Goal: Task Accomplishment & Management: Use online tool/utility

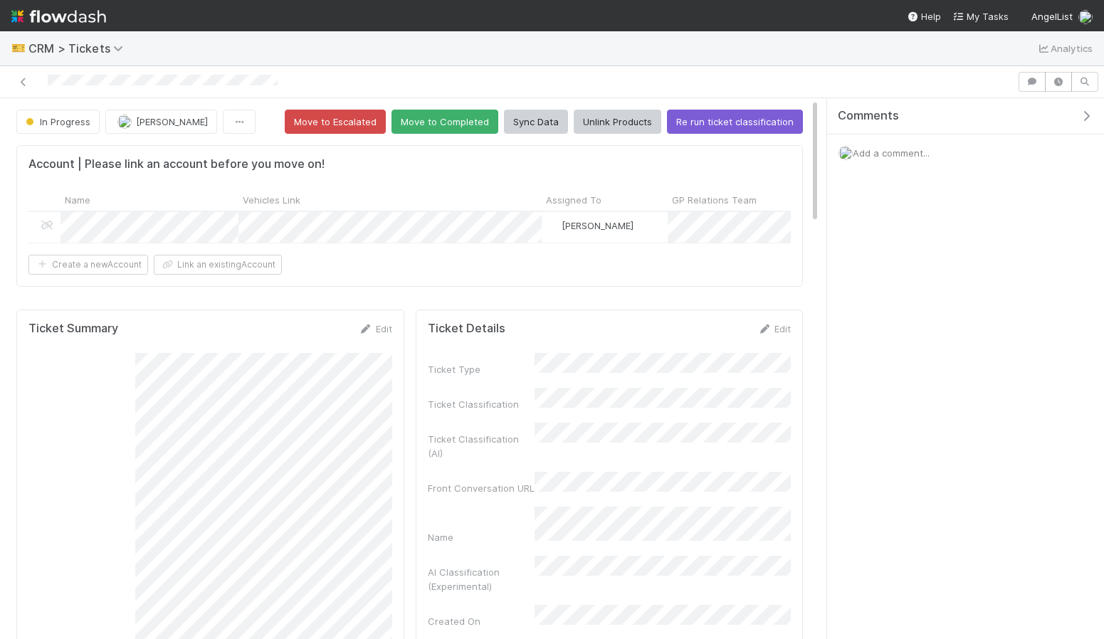
click at [43, 14] on img at bounding box center [58, 16] width 95 height 24
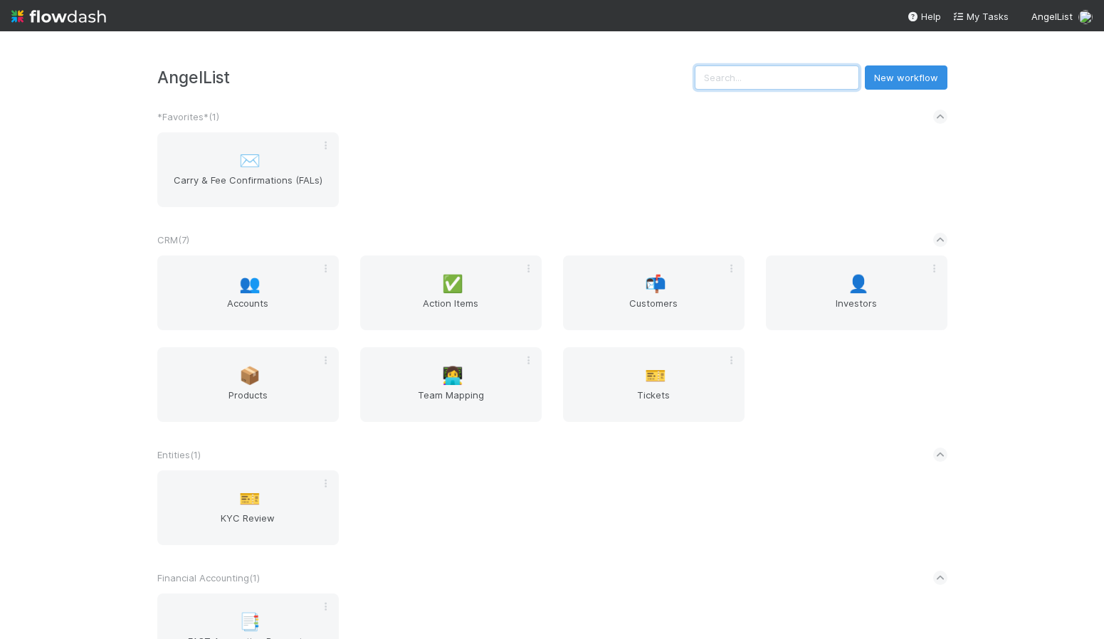
click at [807, 75] on input "text" at bounding box center [777, 77] width 164 height 24
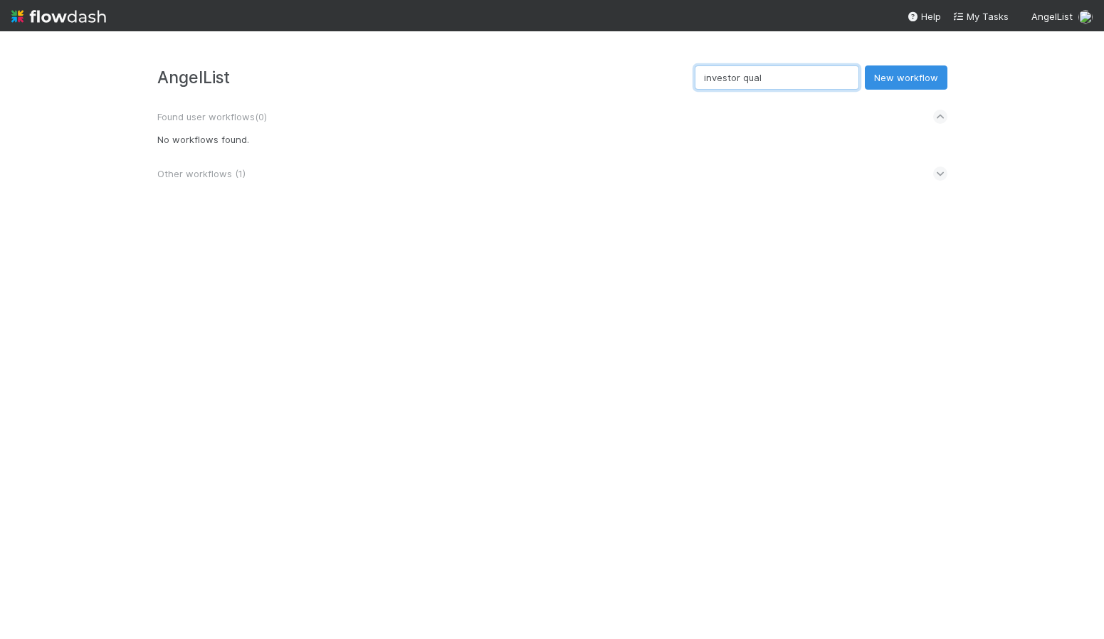
type input "investor qual"
click at [216, 176] on span "Other workflows ( 1 )" at bounding box center [201, 173] width 88 height 11
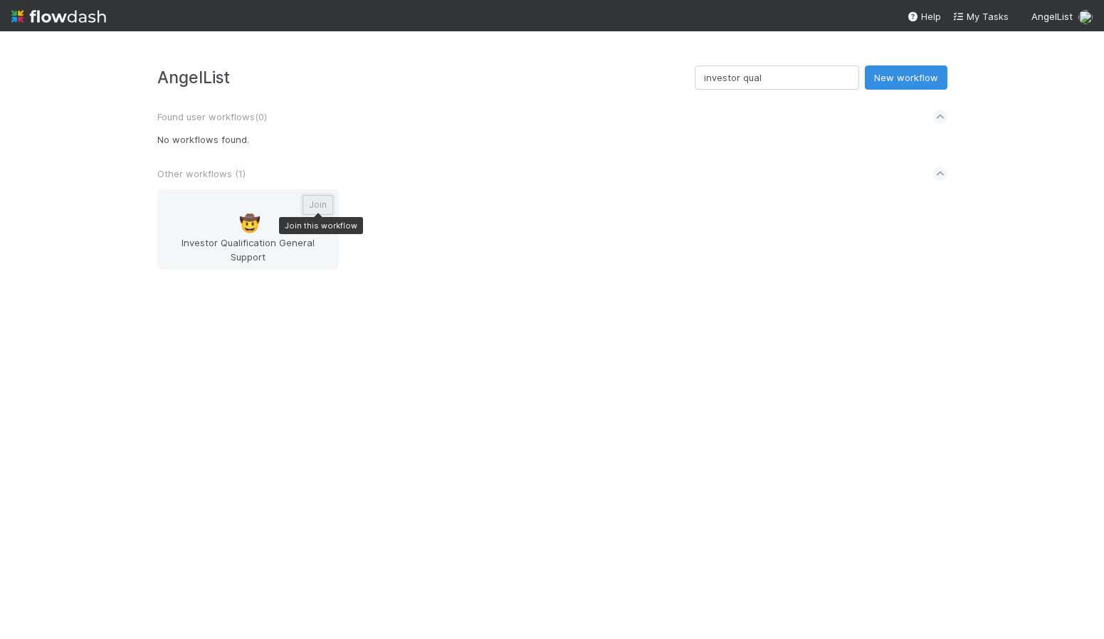
click at [326, 202] on button "Join" at bounding box center [317, 205] width 31 height 20
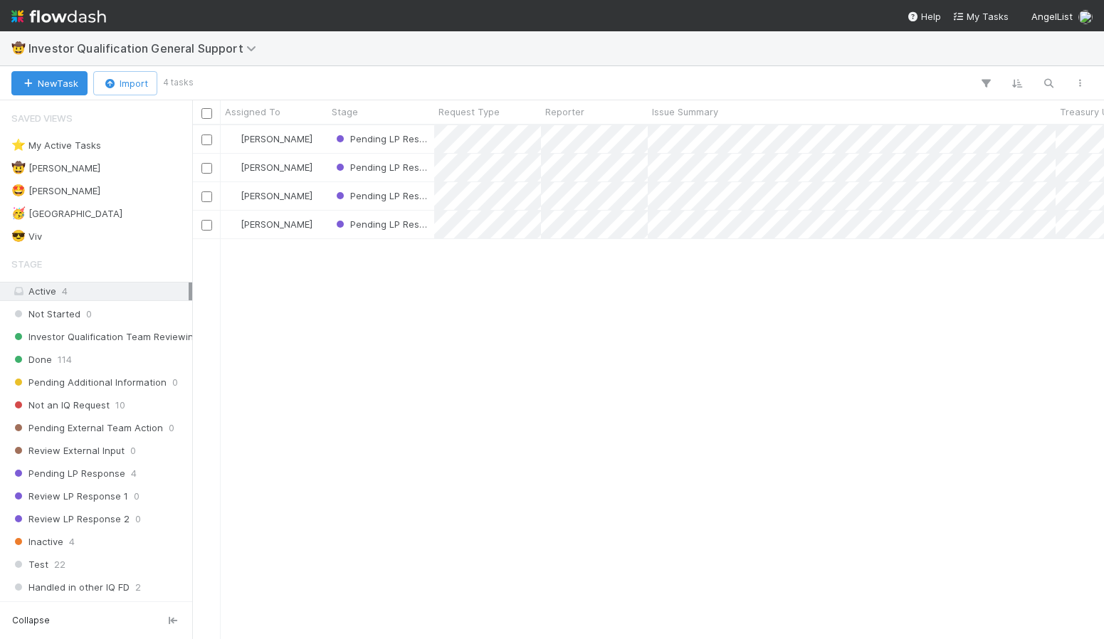
scroll to position [513, 912]
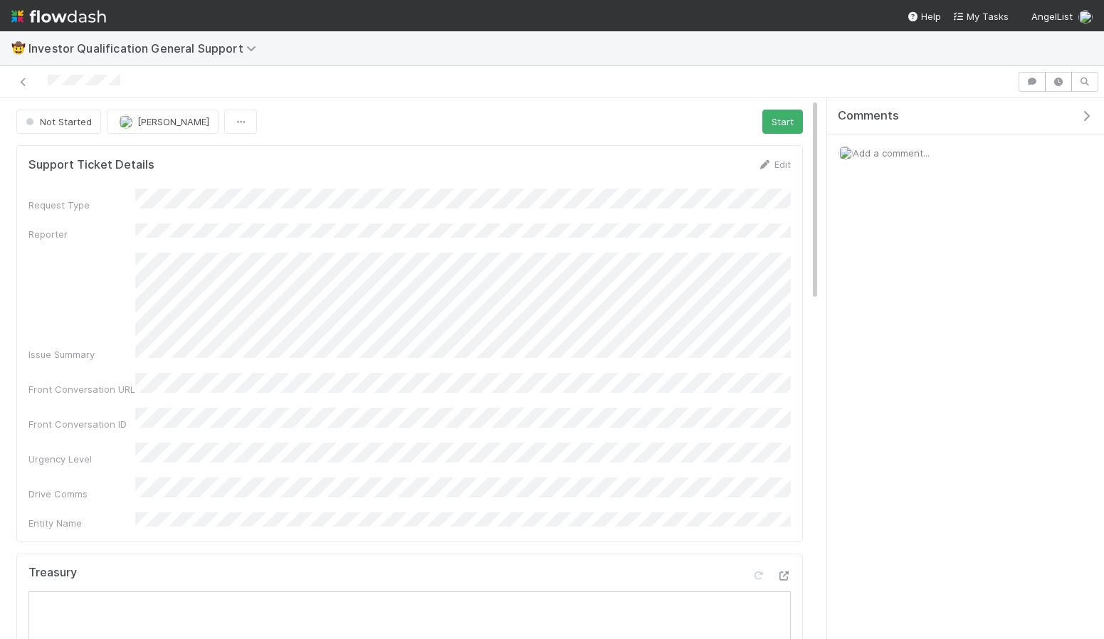
click at [772, 178] on form "Support Ticket Details Edit Request Type Reporter Issue Summary Front Conversat…" at bounding box center [409, 343] width 762 height 373
click at [774, 162] on link "Edit" at bounding box center [773, 164] width 33 height 11
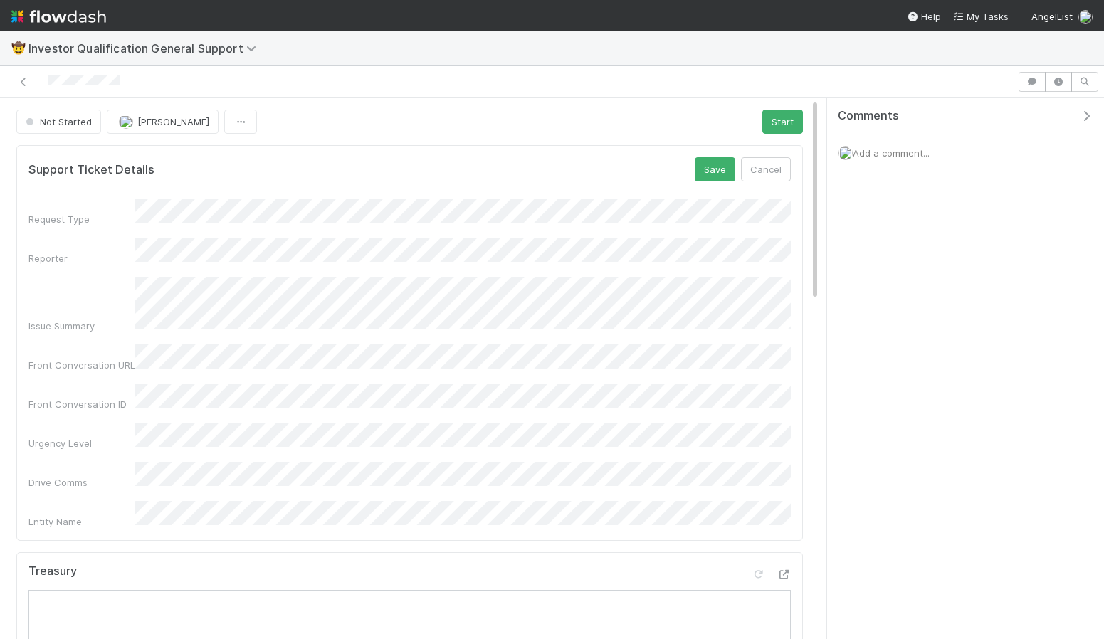
click at [218, 436] on div "Request Type Reporter Issue Summary Front Conversation URL Front Conversation I…" at bounding box center [409, 364] width 762 height 330
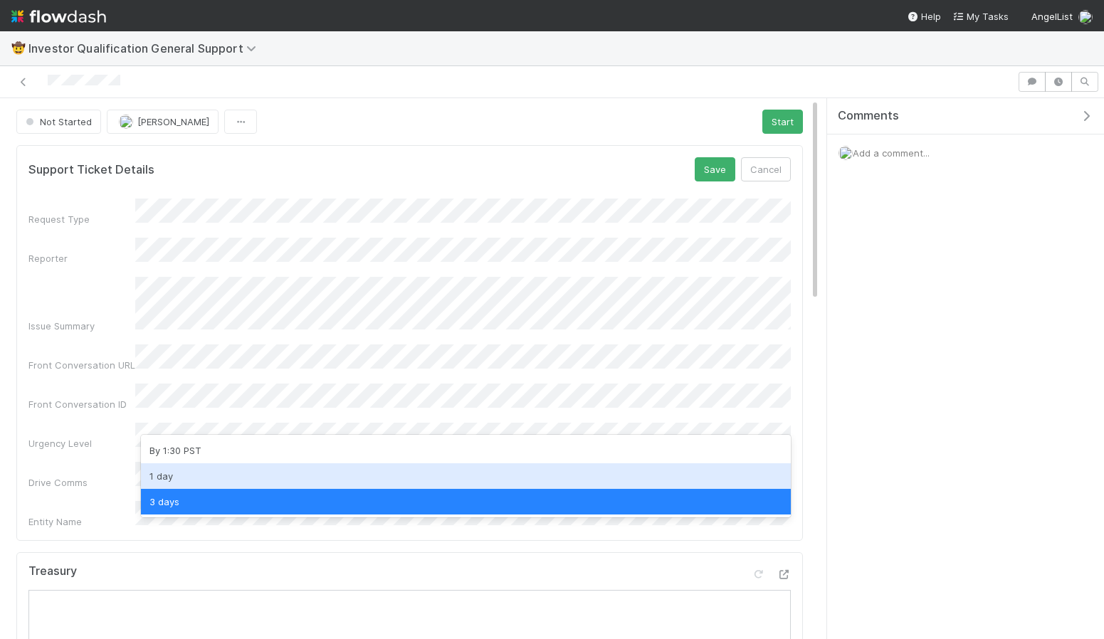
click at [177, 475] on div "1 day" at bounding box center [466, 476] width 650 height 26
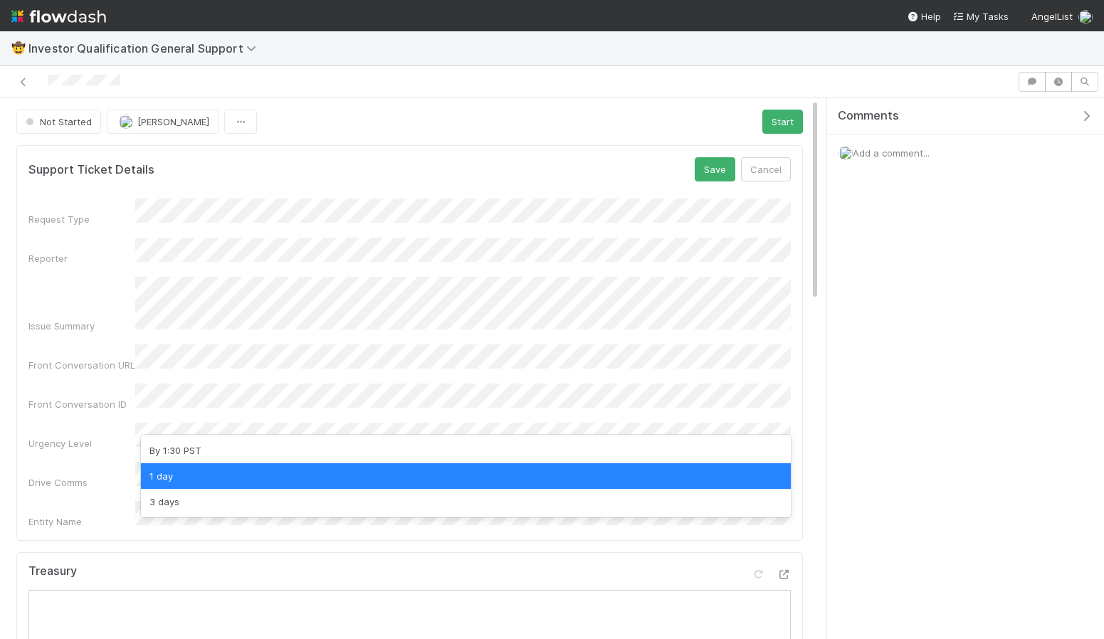
click at [216, 476] on div "1 day" at bounding box center [466, 476] width 650 height 26
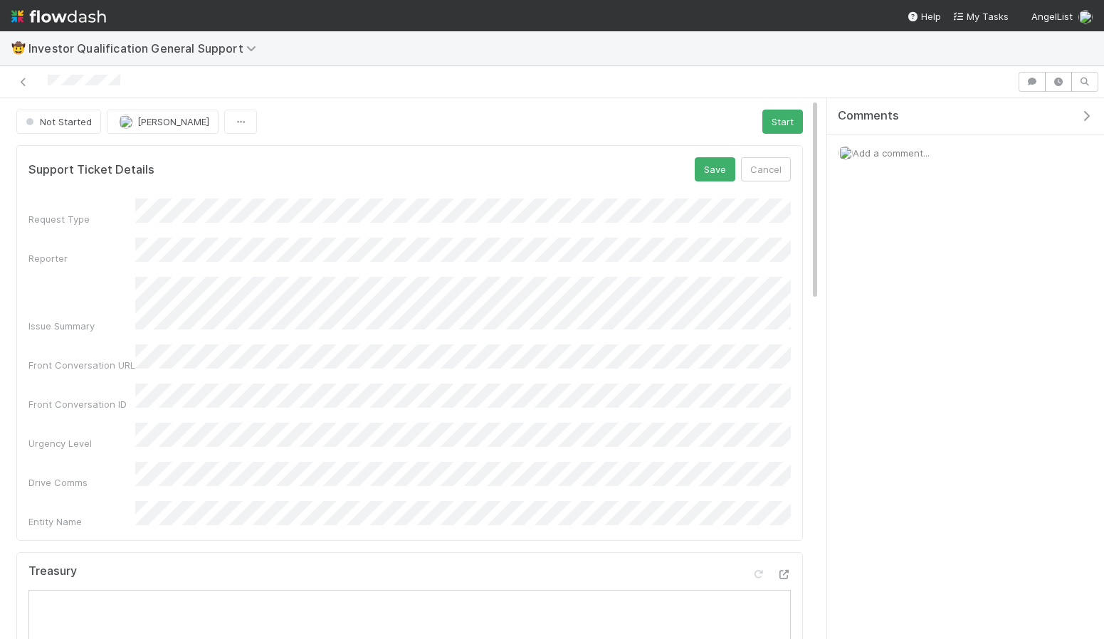
click at [223, 434] on div "Request Type Reporter Issue Summary Front Conversation URL Front Conversation I…" at bounding box center [409, 364] width 762 height 330
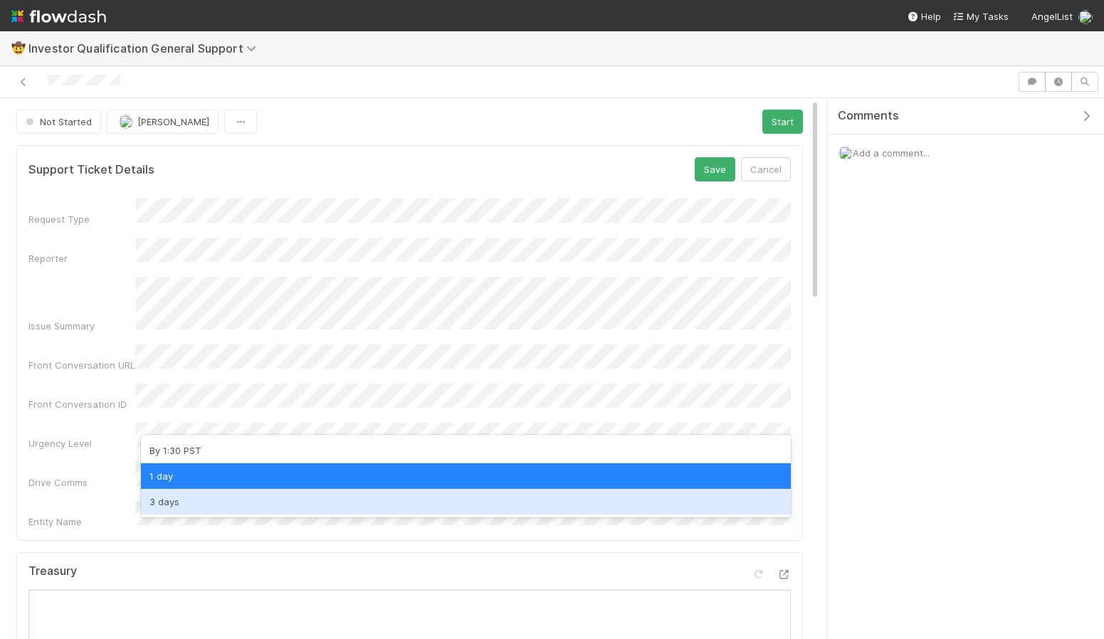
click at [209, 498] on div "3 days" at bounding box center [466, 502] width 650 height 26
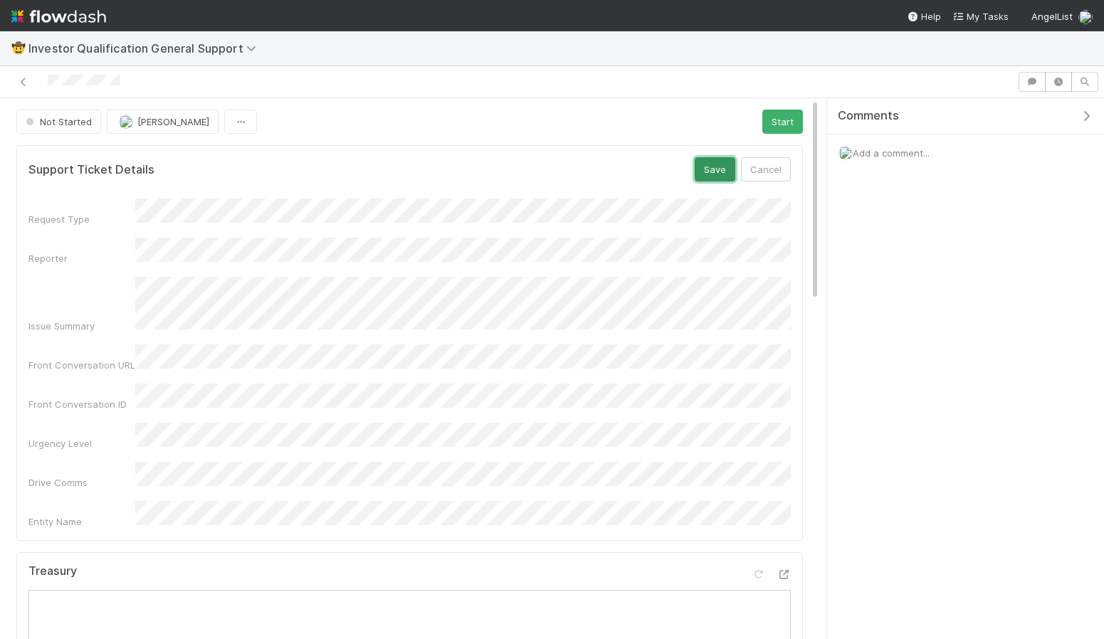
click at [720, 167] on button "Save" at bounding box center [715, 169] width 41 height 24
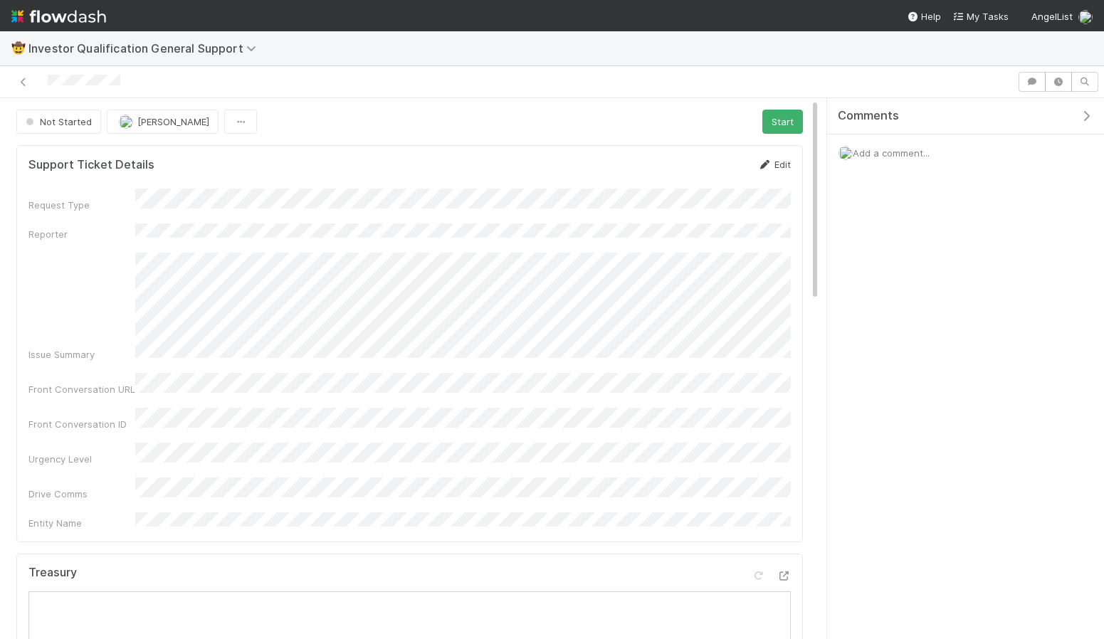
click at [777, 166] on link "Edit" at bounding box center [773, 164] width 33 height 11
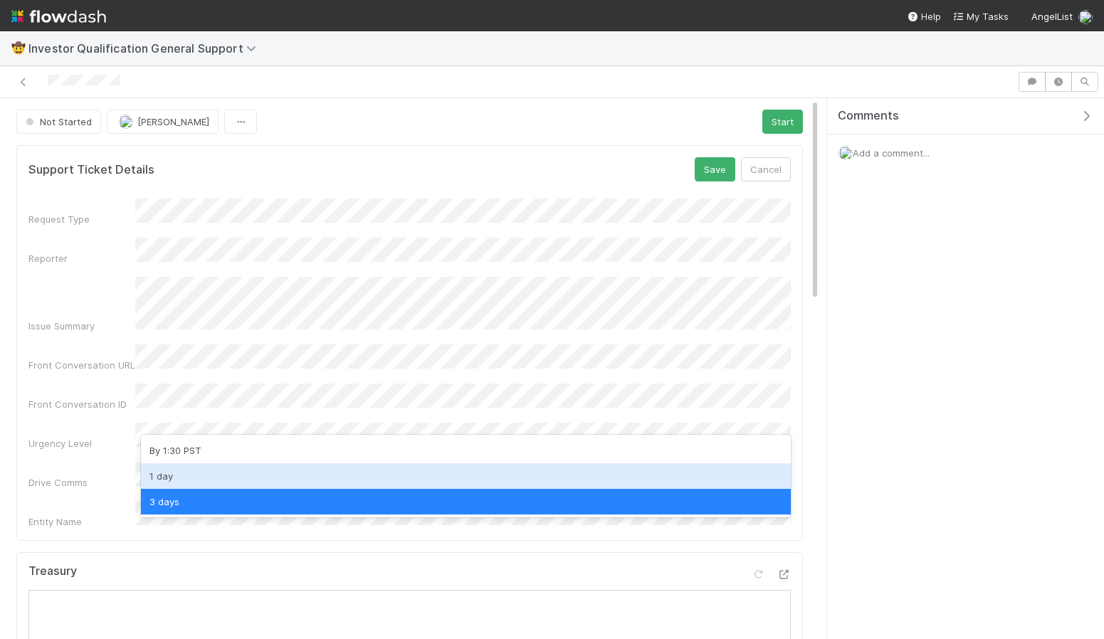
click at [225, 471] on div "1 day" at bounding box center [466, 476] width 650 height 26
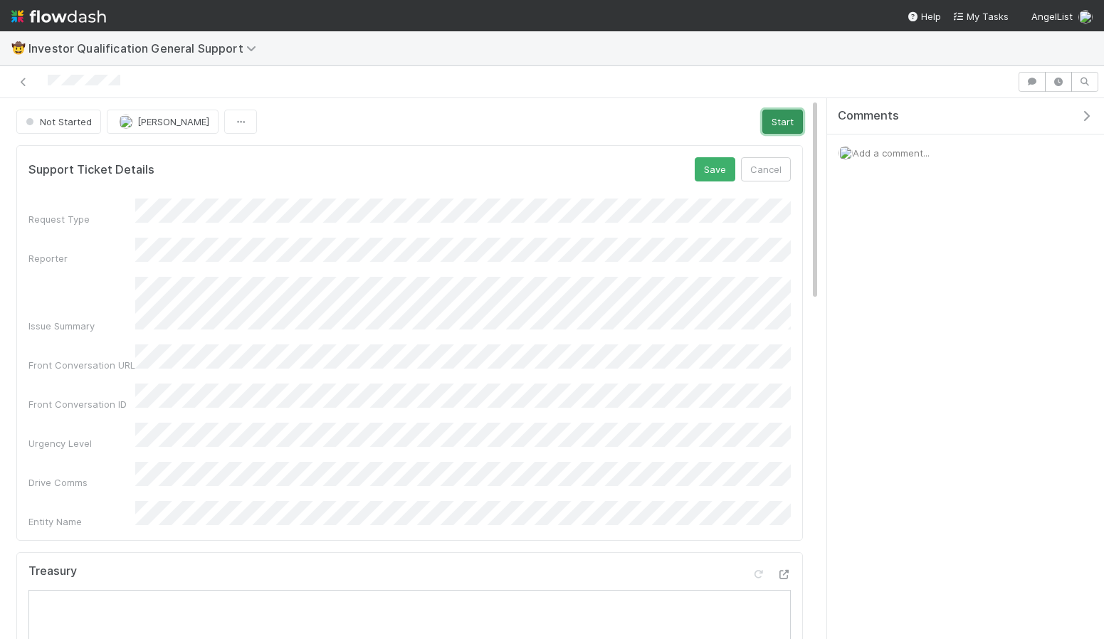
click at [770, 124] on button "Start" at bounding box center [782, 122] width 41 height 24
click at [712, 166] on button "Save" at bounding box center [715, 169] width 41 height 24
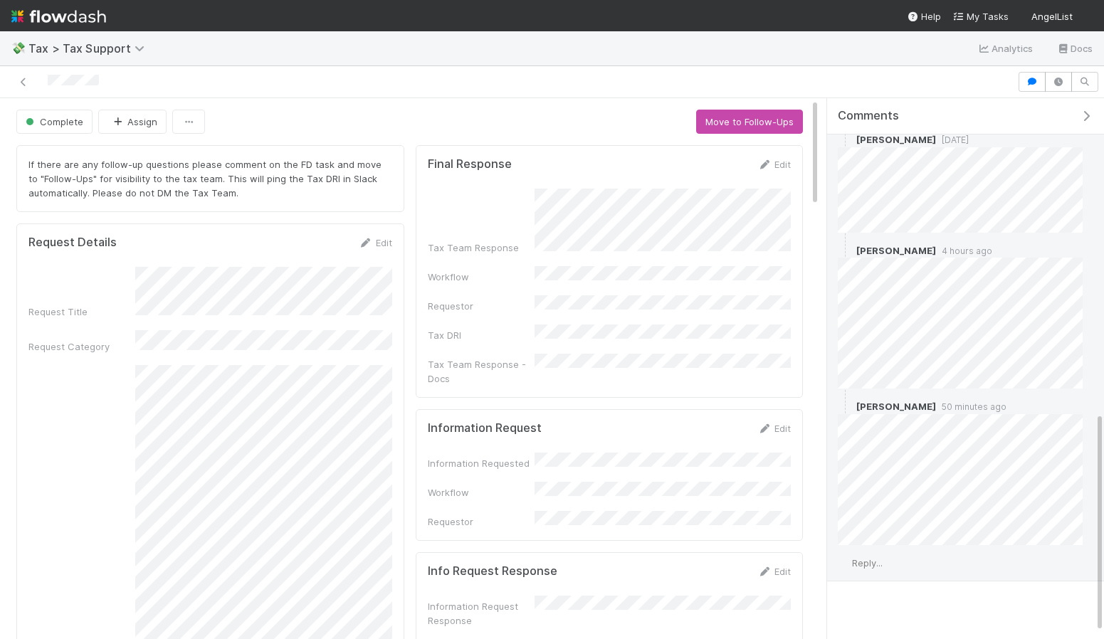
scroll to position [785, 0]
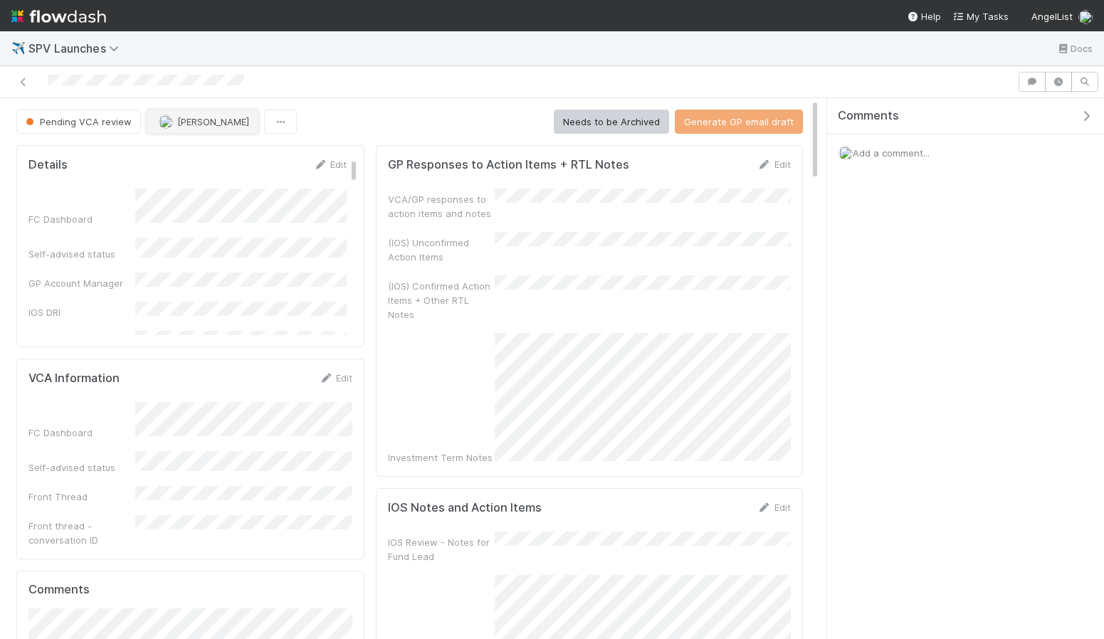
click at [204, 123] on span "Karan Thapar" at bounding box center [213, 121] width 72 height 11
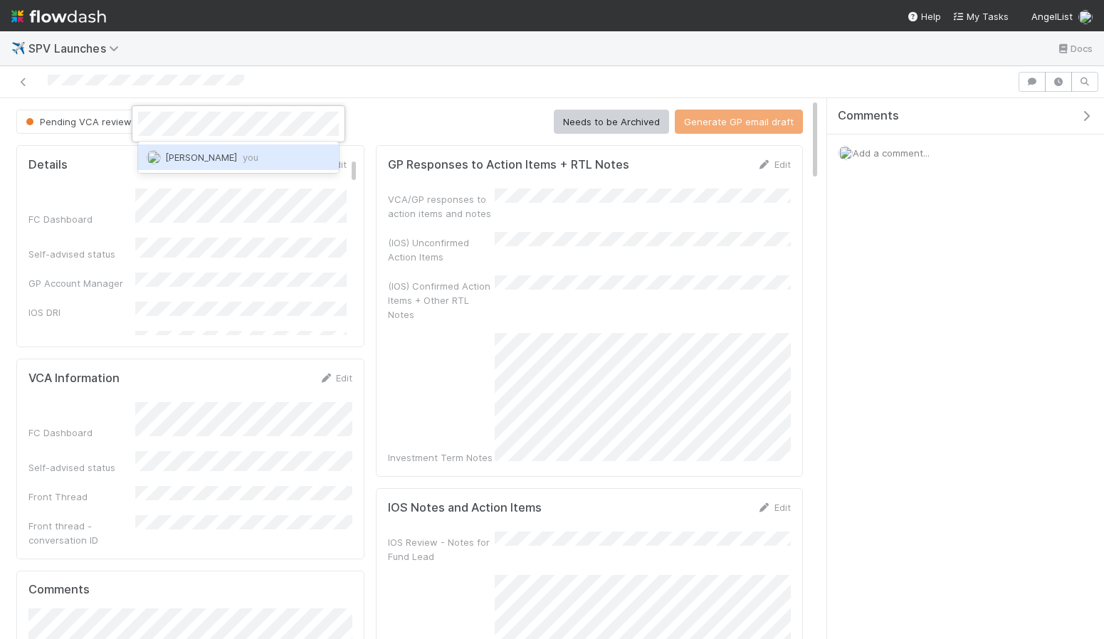
click at [260, 159] on div "Ethan Braren you" at bounding box center [238, 157] width 201 height 26
click at [409, 126] on div "Pending VCA review Ethan Braren Needs to be Archived Generate GP email draft" at bounding box center [409, 122] width 786 height 24
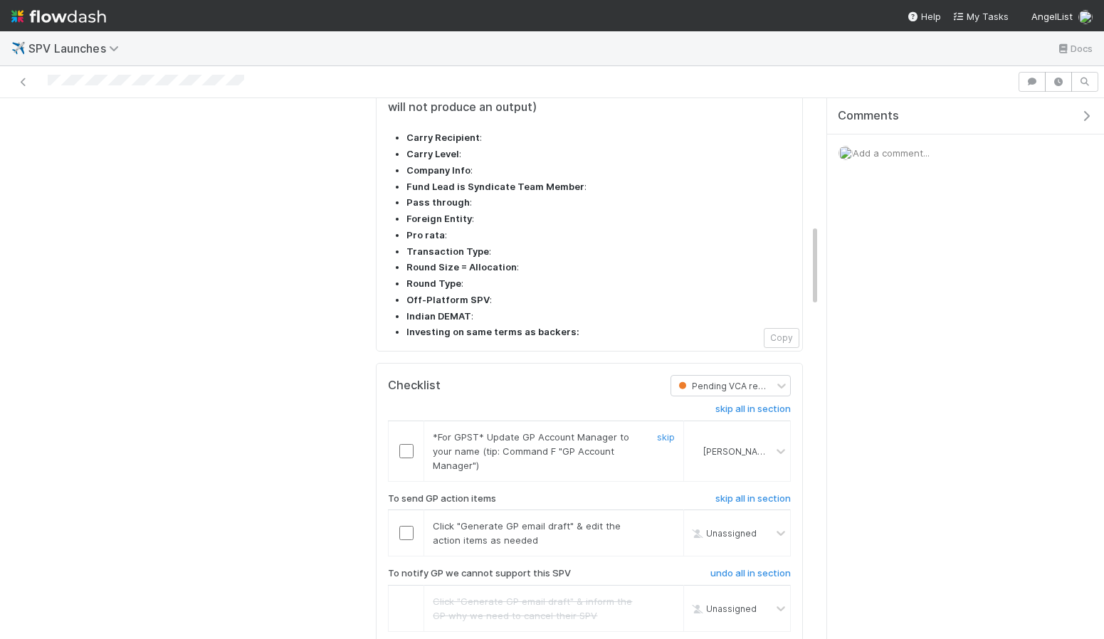
scroll to position [853, 0]
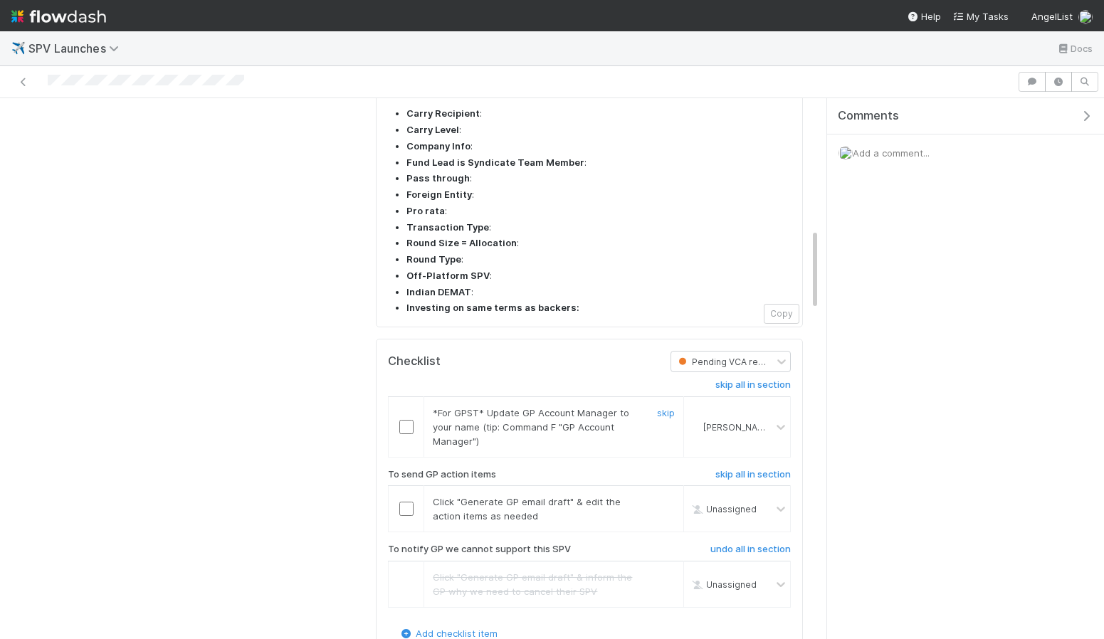
click at [400, 420] on input "checkbox" at bounding box center [406, 427] width 14 height 14
click at [410, 396] on td at bounding box center [407, 426] width 36 height 60
click at [410, 420] on input "checkbox" at bounding box center [406, 427] width 14 height 14
click at [405, 502] on input "checkbox" at bounding box center [406, 509] width 14 height 14
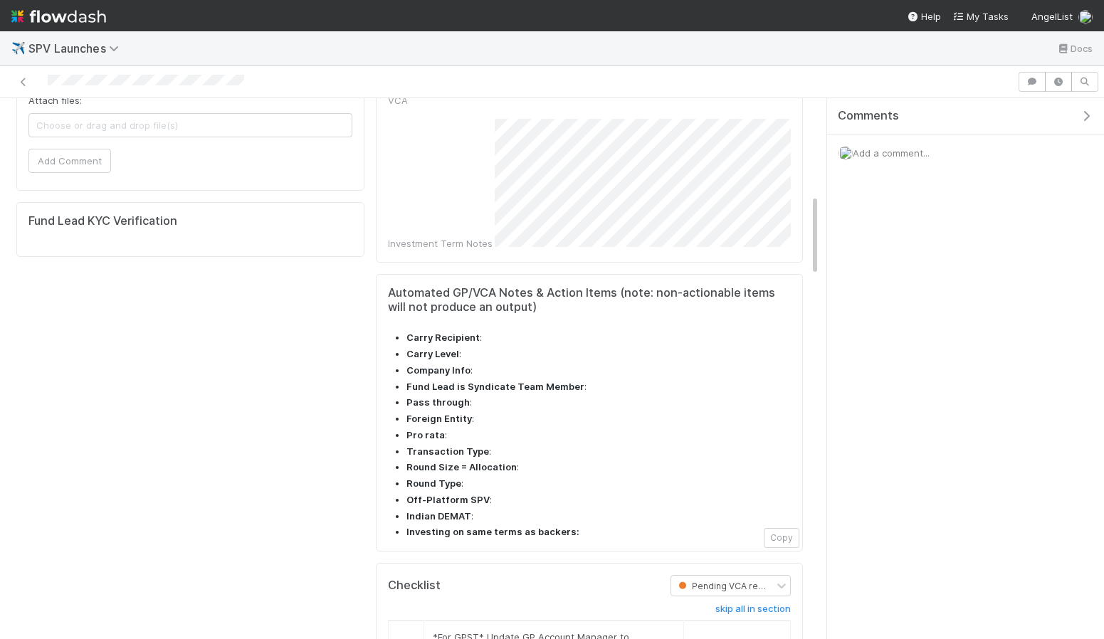
scroll to position [0, 0]
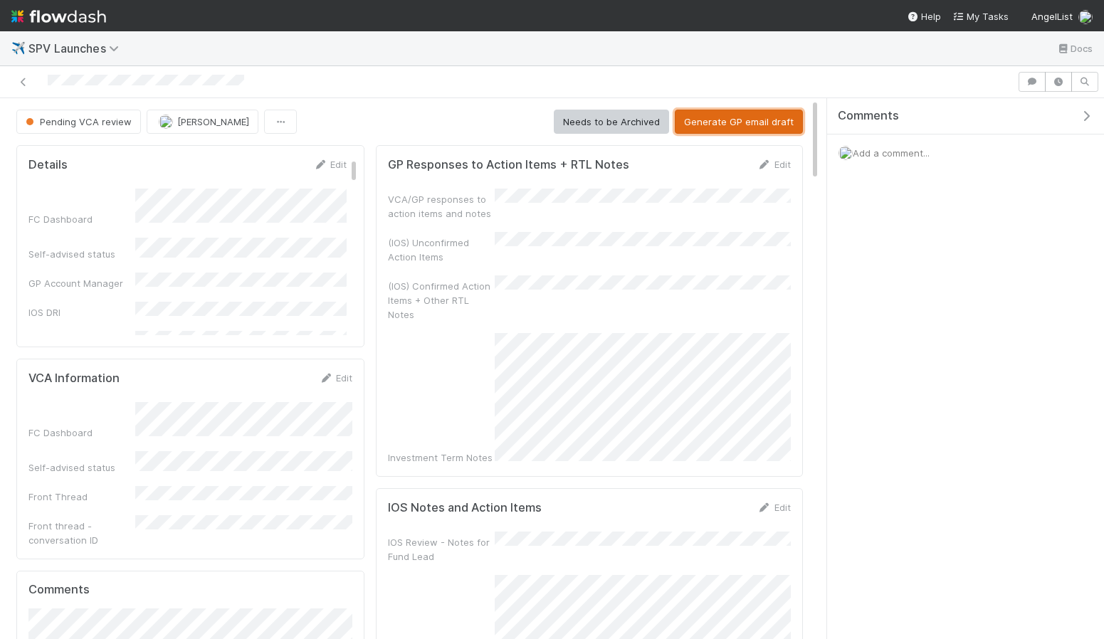
click at [727, 126] on button "Generate GP email draft" at bounding box center [739, 122] width 128 height 24
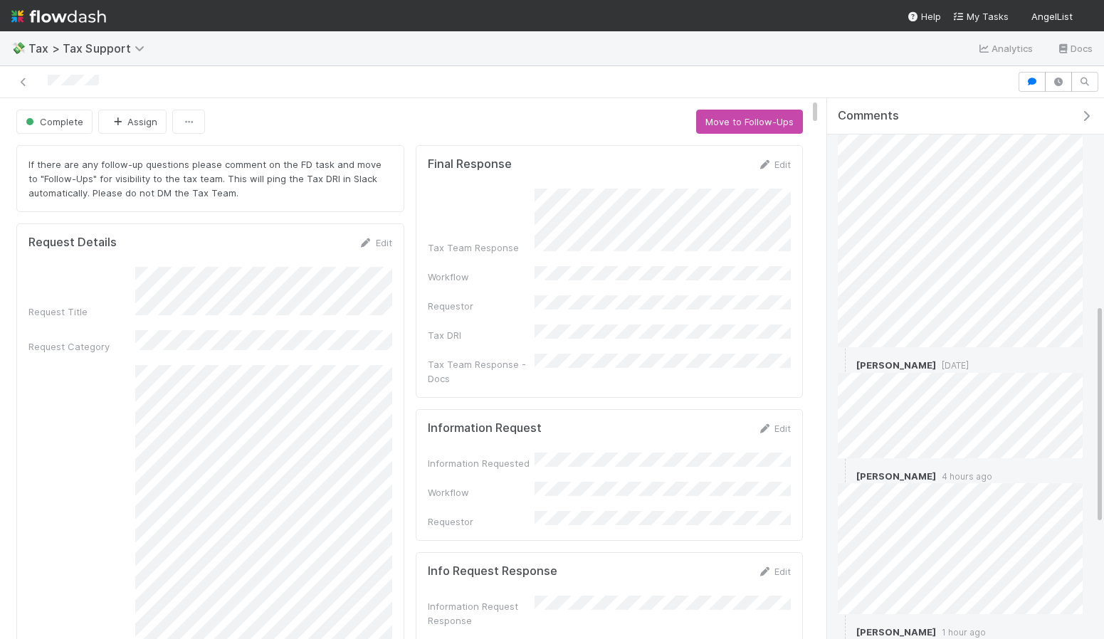
scroll to position [785, 0]
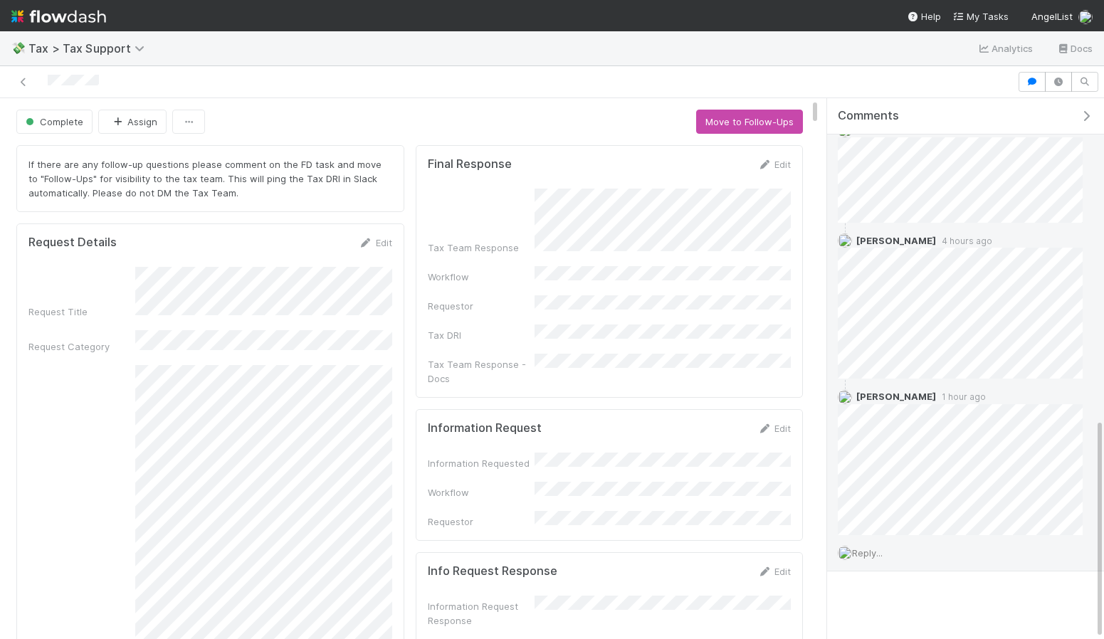
click at [921, 555] on div "Reply..." at bounding box center [960, 553] width 266 height 36
click at [872, 560] on div "Reply..." at bounding box center [960, 553] width 266 height 36
click at [870, 549] on span "Reply..." at bounding box center [867, 552] width 31 height 11
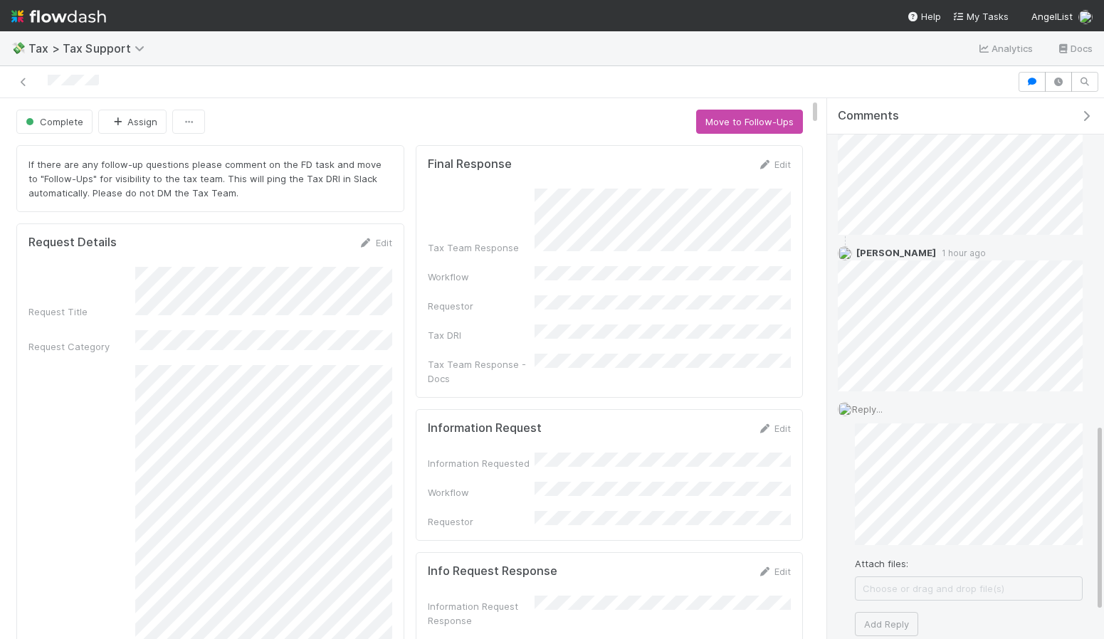
scroll to position [1005, 0]
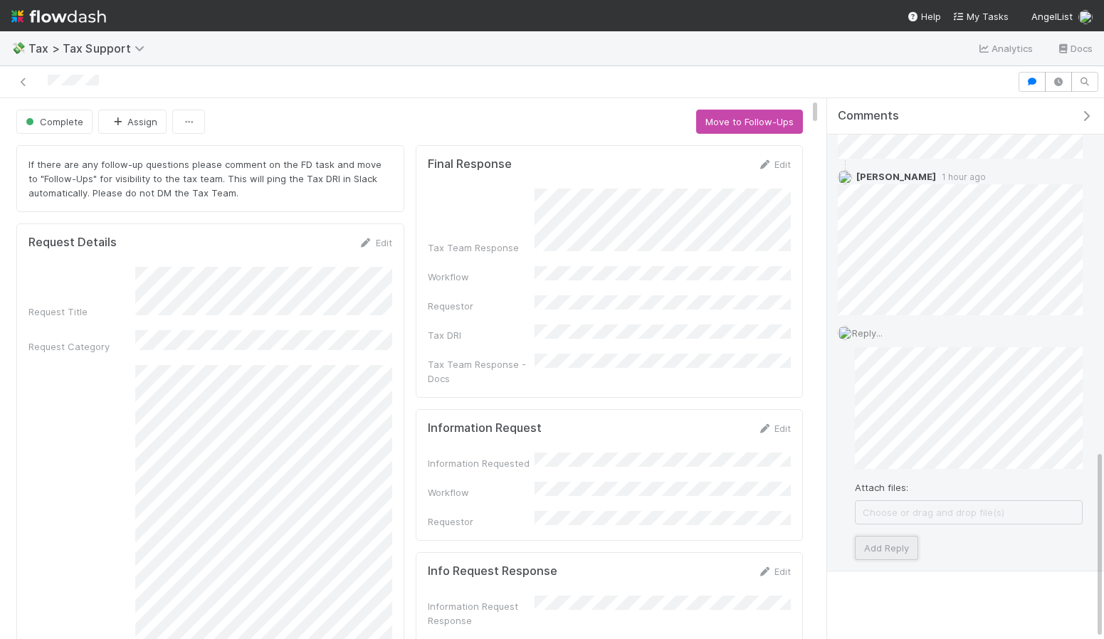
click at [883, 539] on button "Add Reply" at bounding box center [886, 548] width 63 height 24
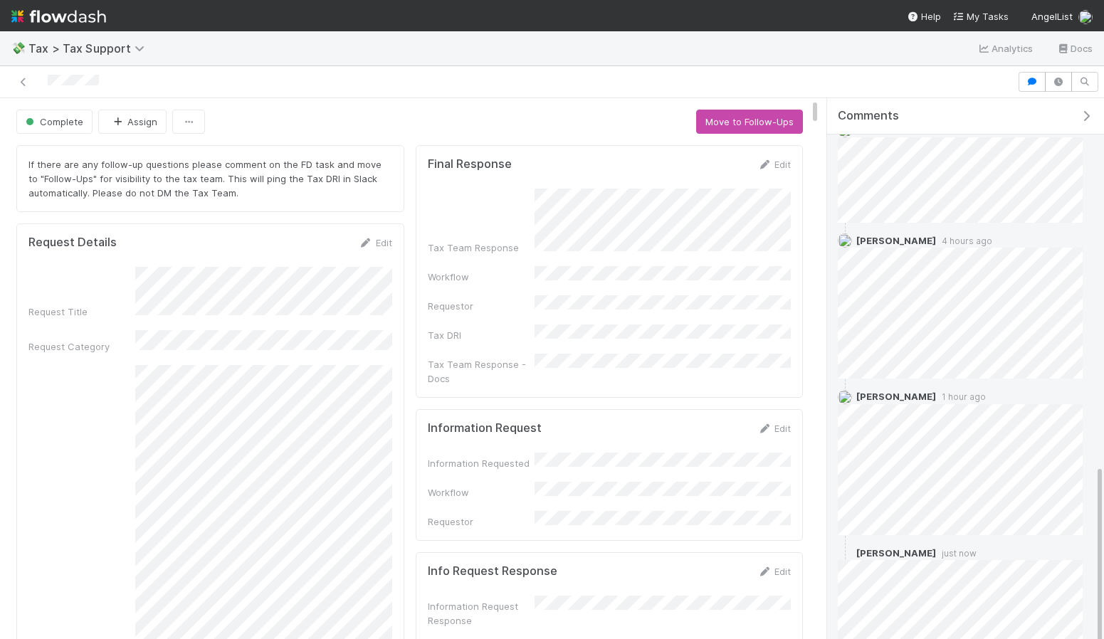
scroll to position [898, 0]
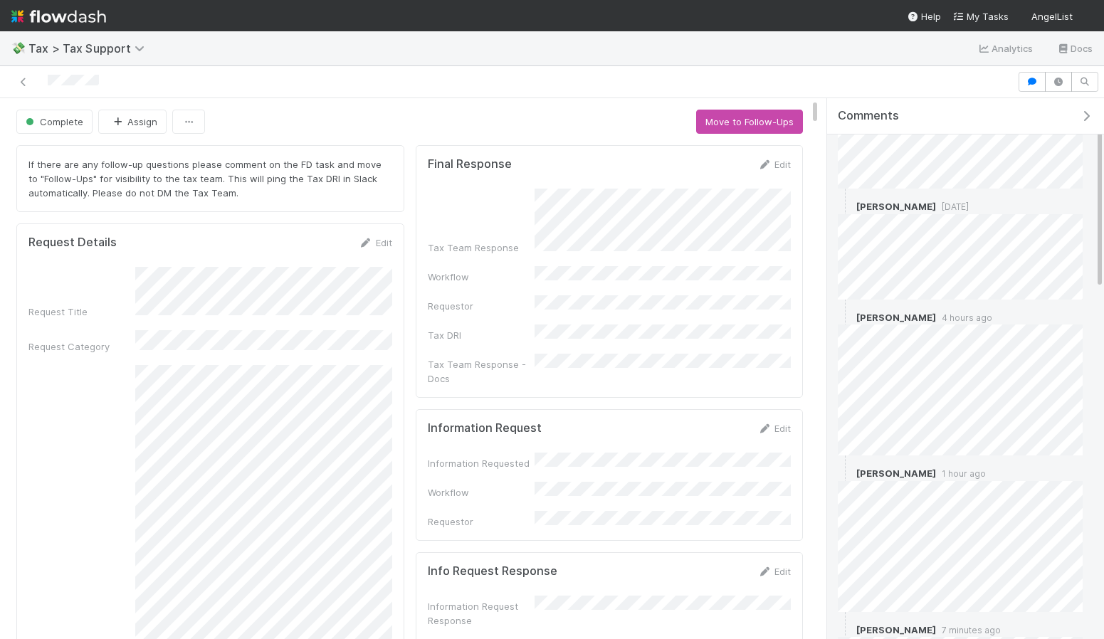
scroll to position [1026, 0]
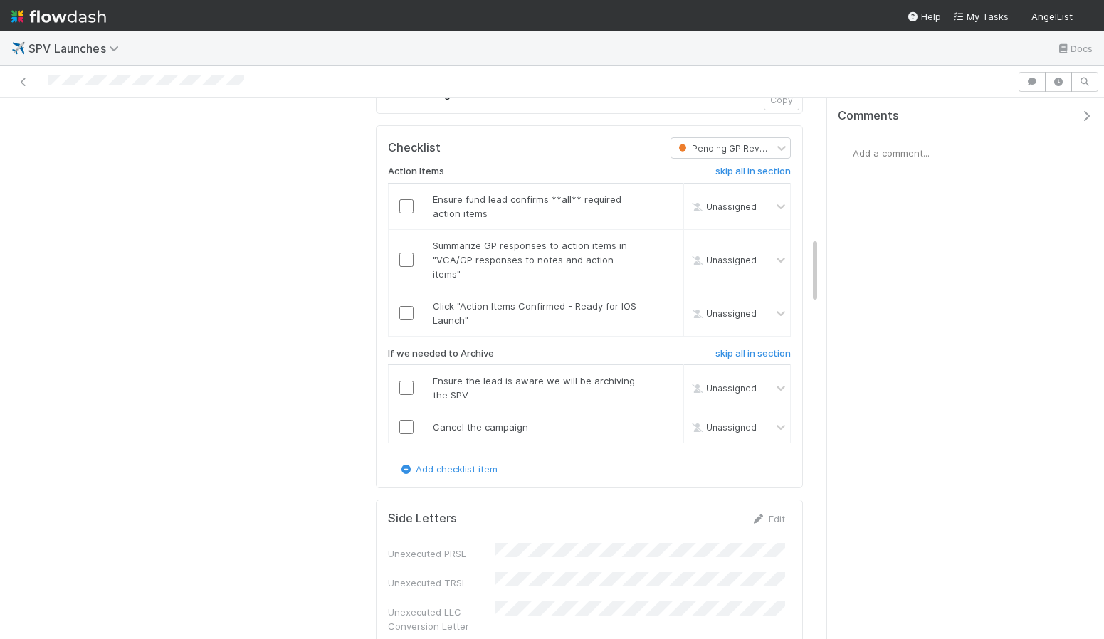
scroll to position [1004, 0]
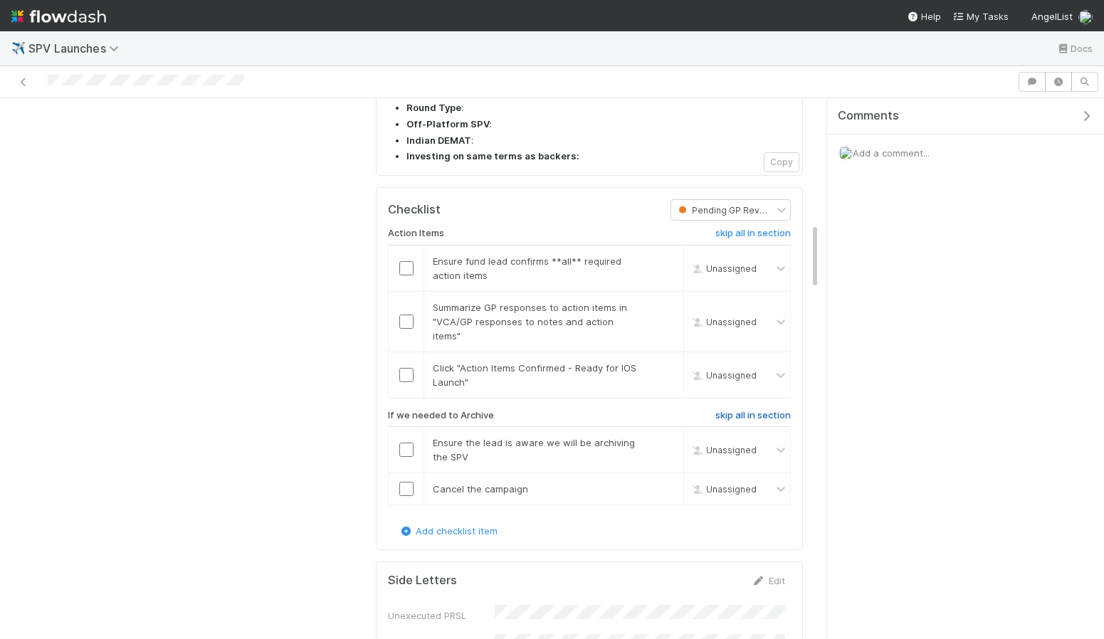
click at [752, 410] on h6 "skip all in section" at bounding box center [752, 415] width 75 height 11
click at [741, 410] on h6 "skip all in section" at bounding box center [752, 415] width 75 height 11
click at [400, 315] on input "checkbox" at bounding box center [406, 322] width 14 height 14
click at [401, 261] on input "checkbox" at bounding box center [406, 268] width 14 height 14
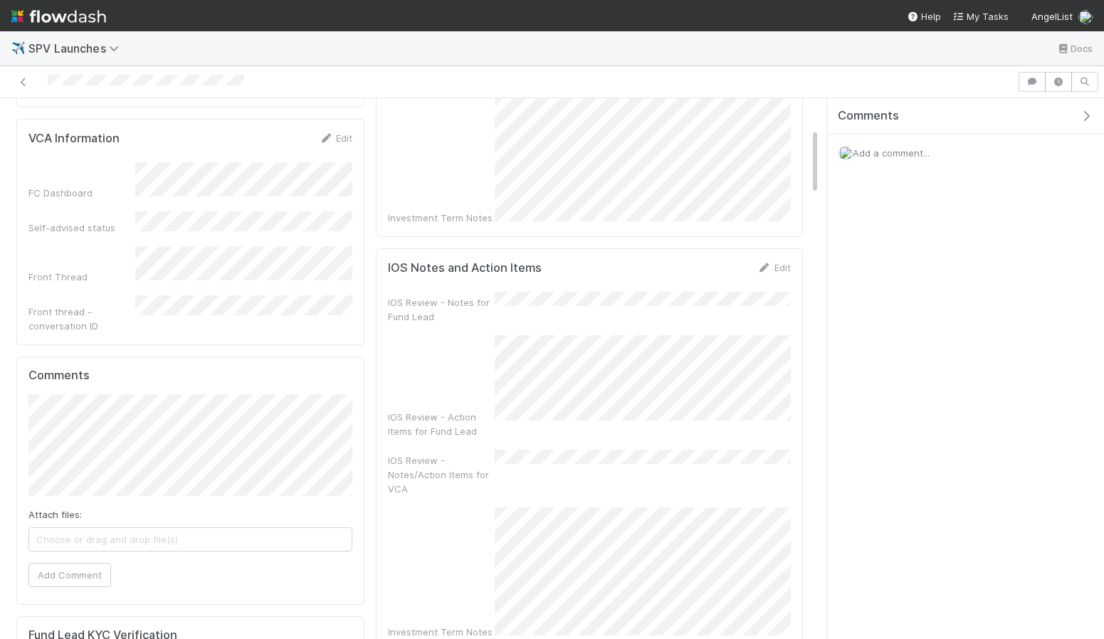
scroll to position [0, 0]
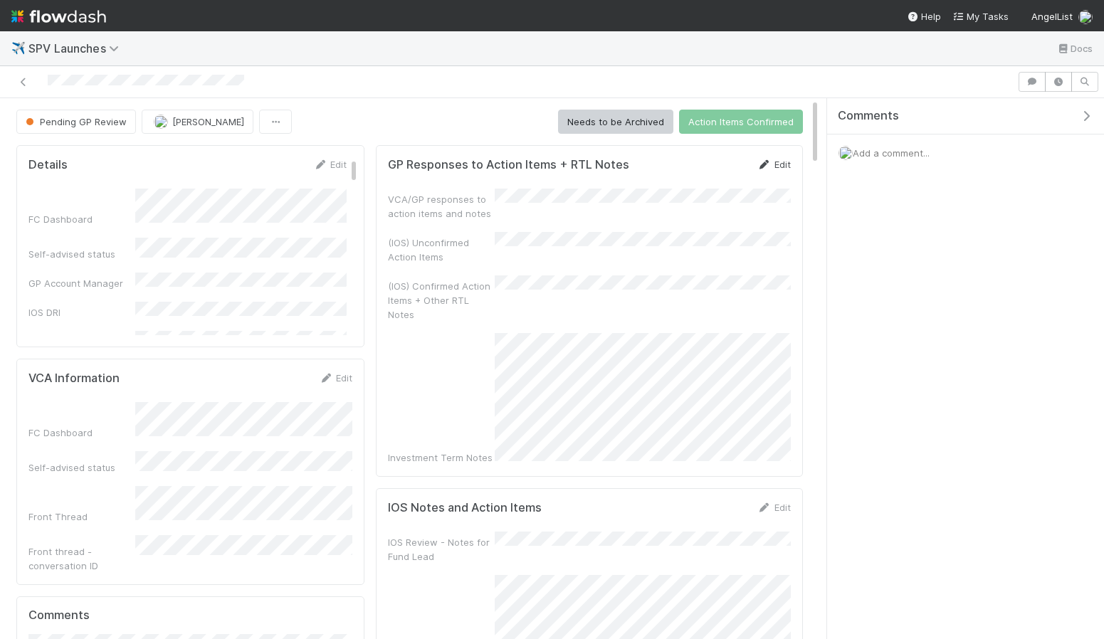
click at [772, 164] on link "Edit" at bounding box center [773, 164] width 33 height 11
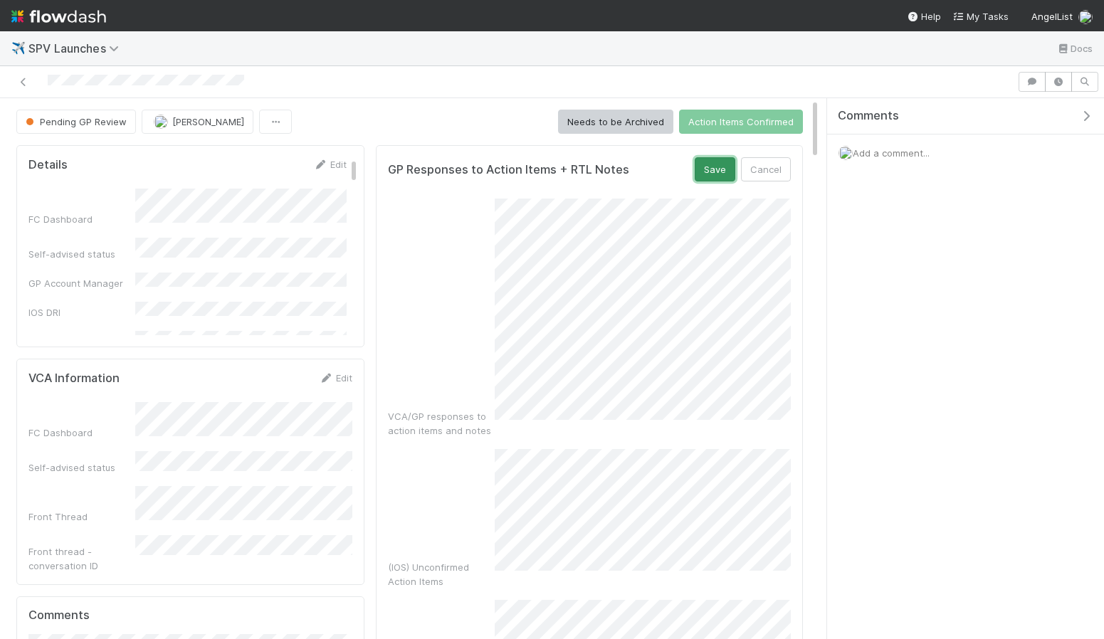
click at [712, 172] on button "Save" at bounding box center [715, 169] width 41 height 24
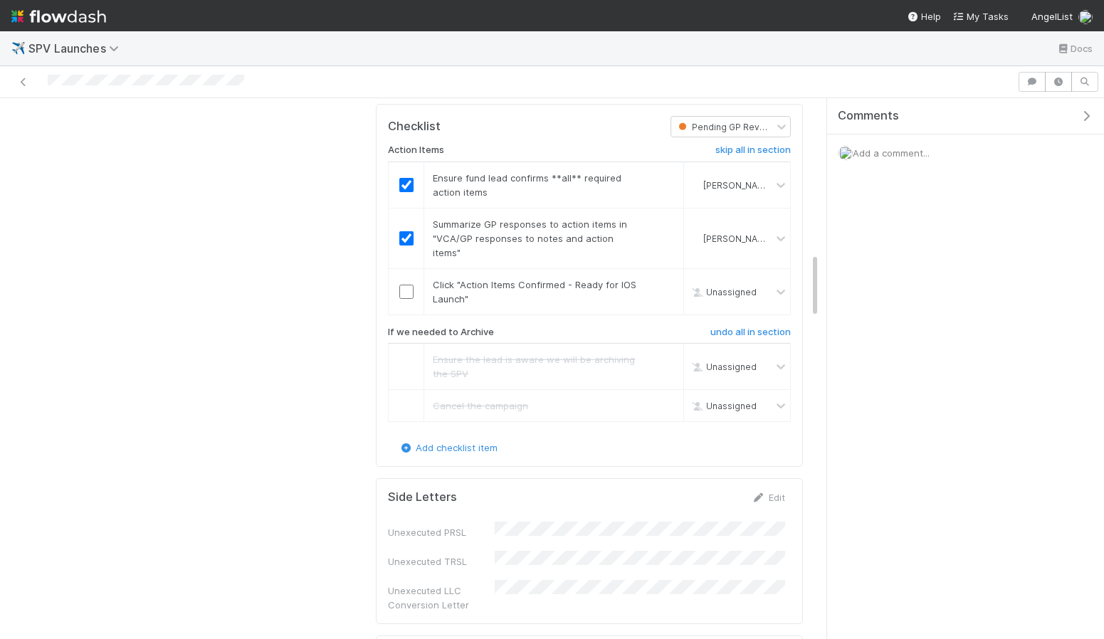
scroll to position [1115, 0]
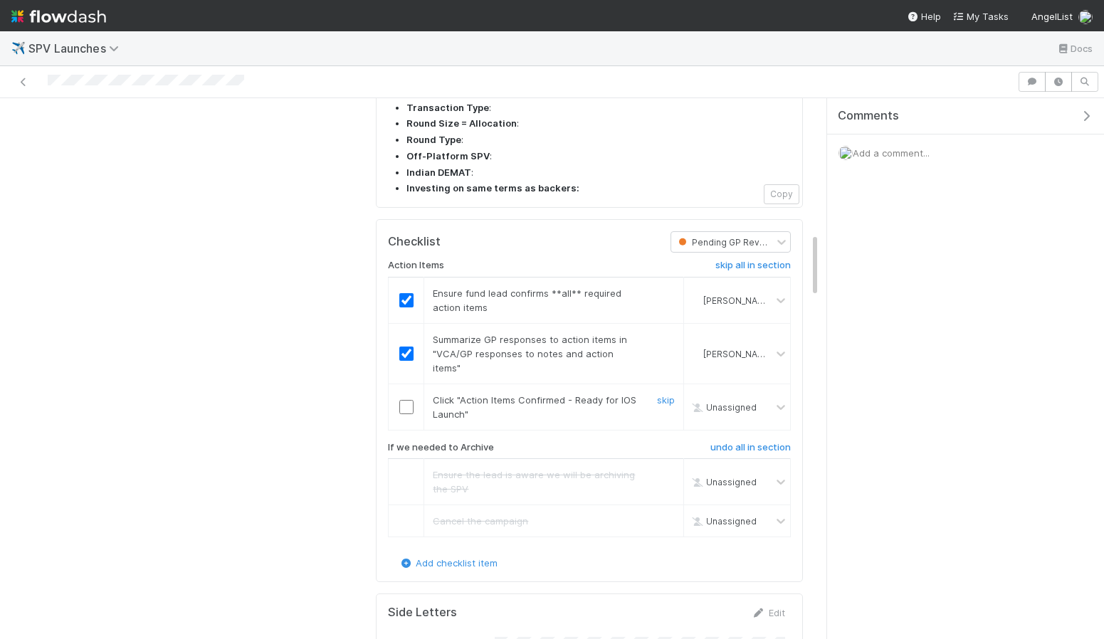
click at [416, 384] on td at bounding box center [407, 407] width 36 height 46
click at [408, 400] on input "checkbox" at bounding box center [406, 407] width 14 height 14
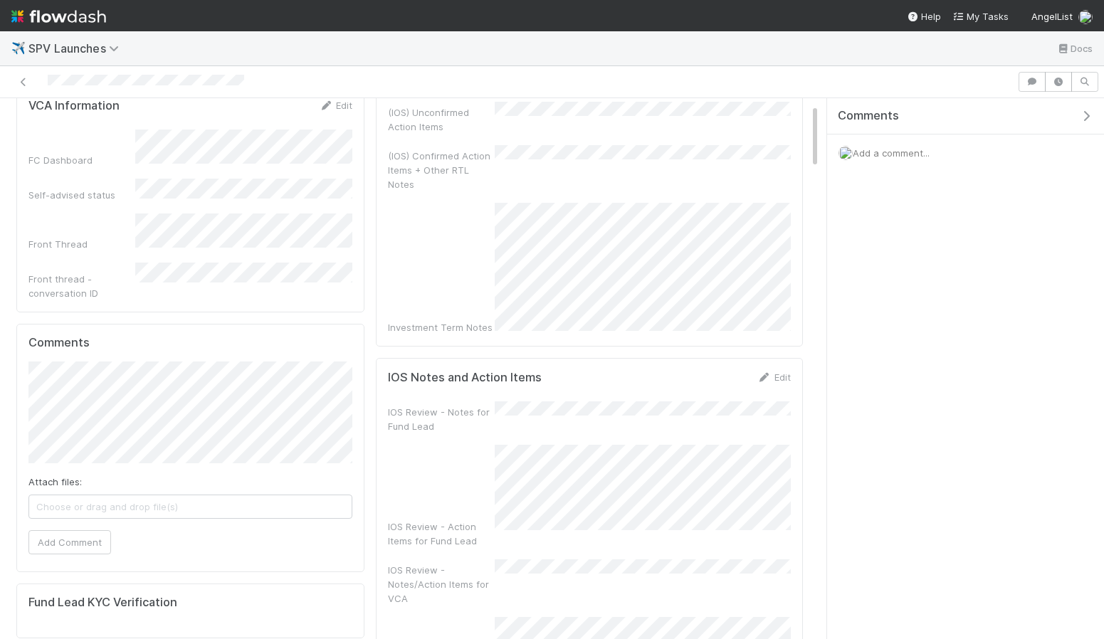
scroll to position [0, 0]
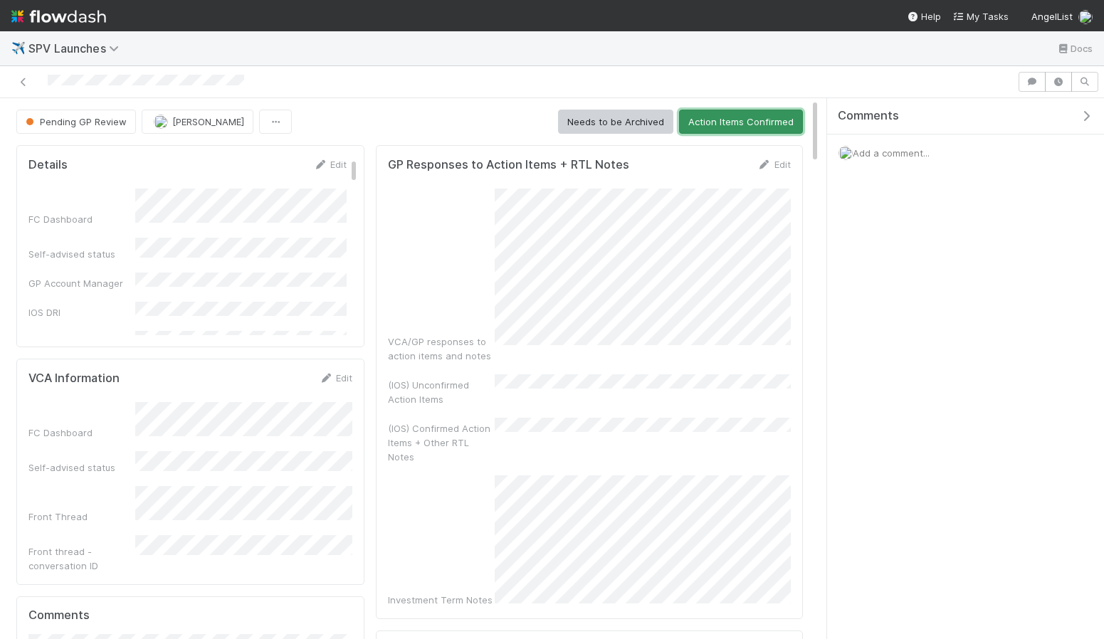
click at [753, 130] on button "Action Items Confirmed" at bounding box center [741, 122] width 124 height 24
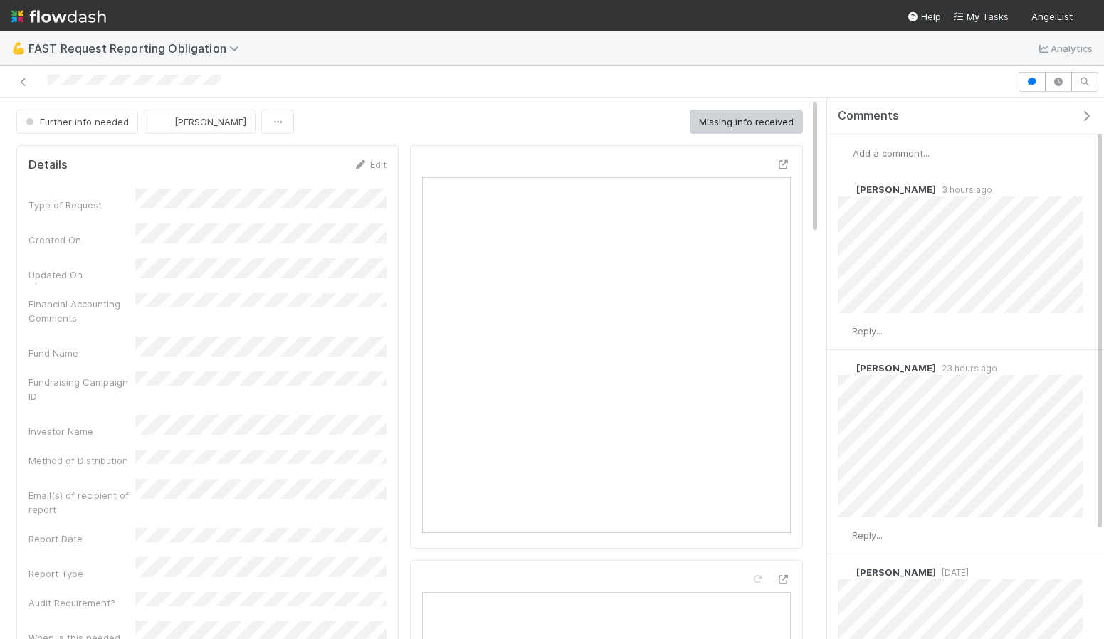
click at [905, 162] on div "Add a comment..." at bounding box center [965, 153] width 277 height 37
click at [903, 157] on span "Add a comment..." at bounding box center [891, 152] width 77 height 11
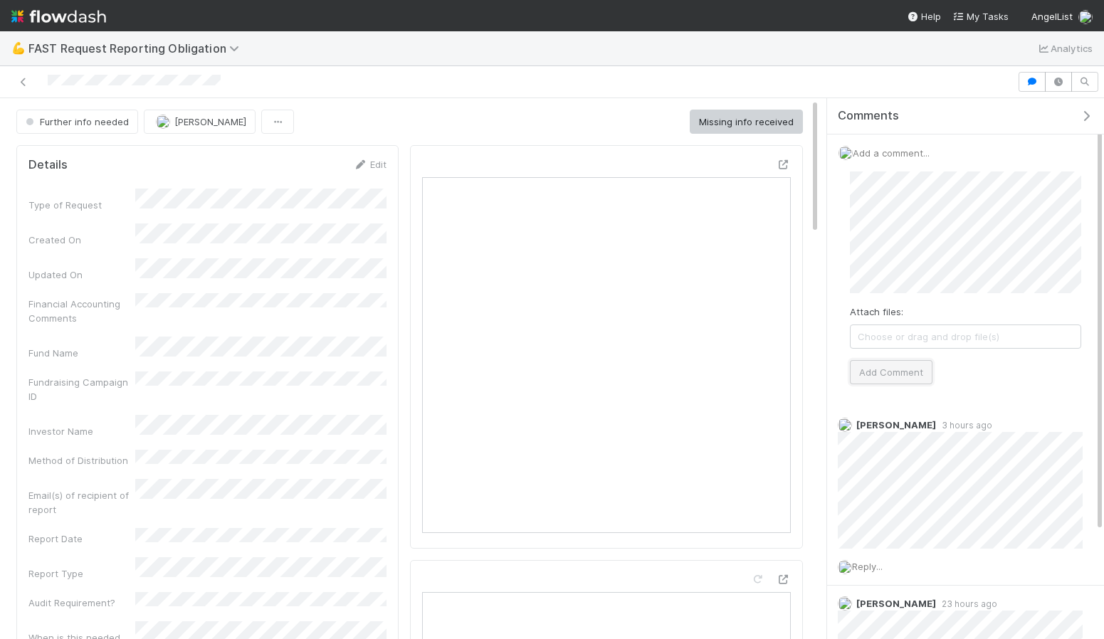
click at [883, 372] on button "Add Comment" at bounding box center [891, 372] width 83 height 24
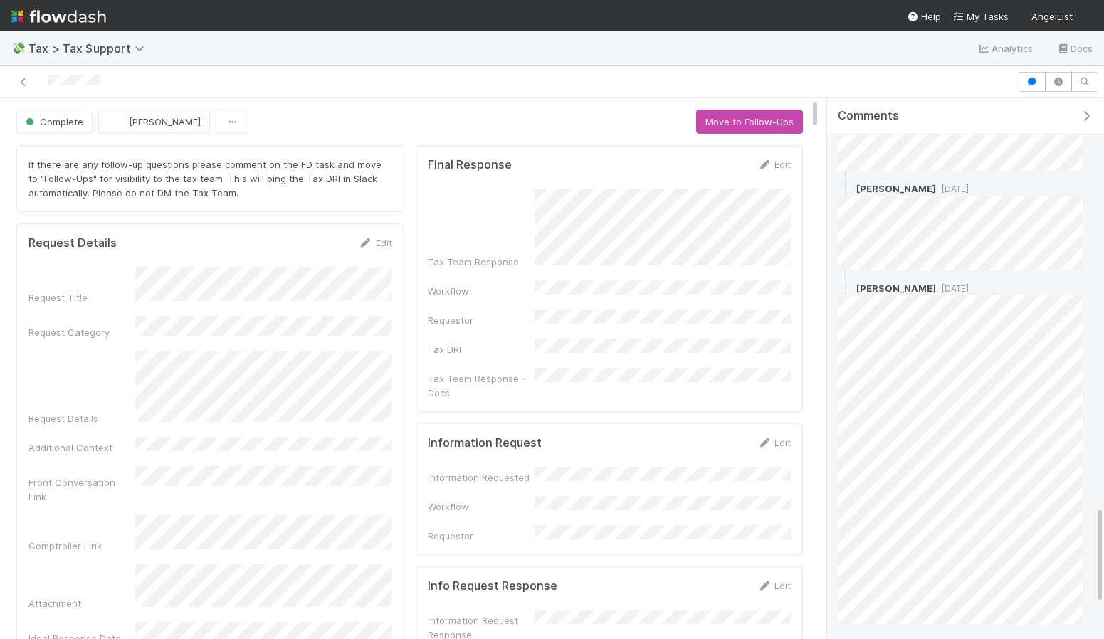
scroll to position [2023, 0]
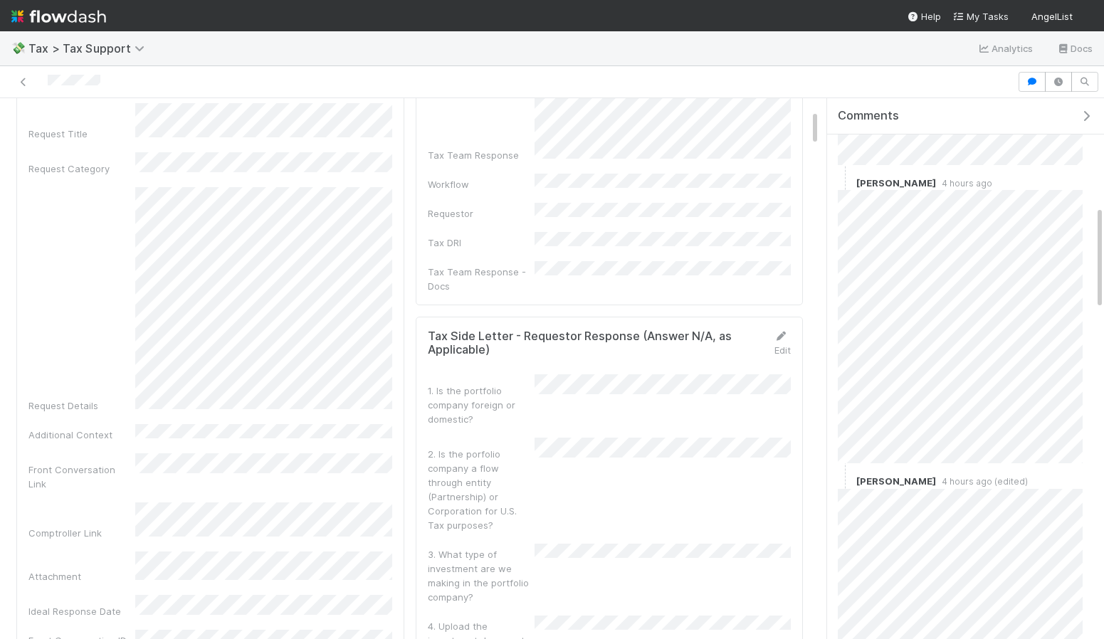
scroll to position [255, 0]
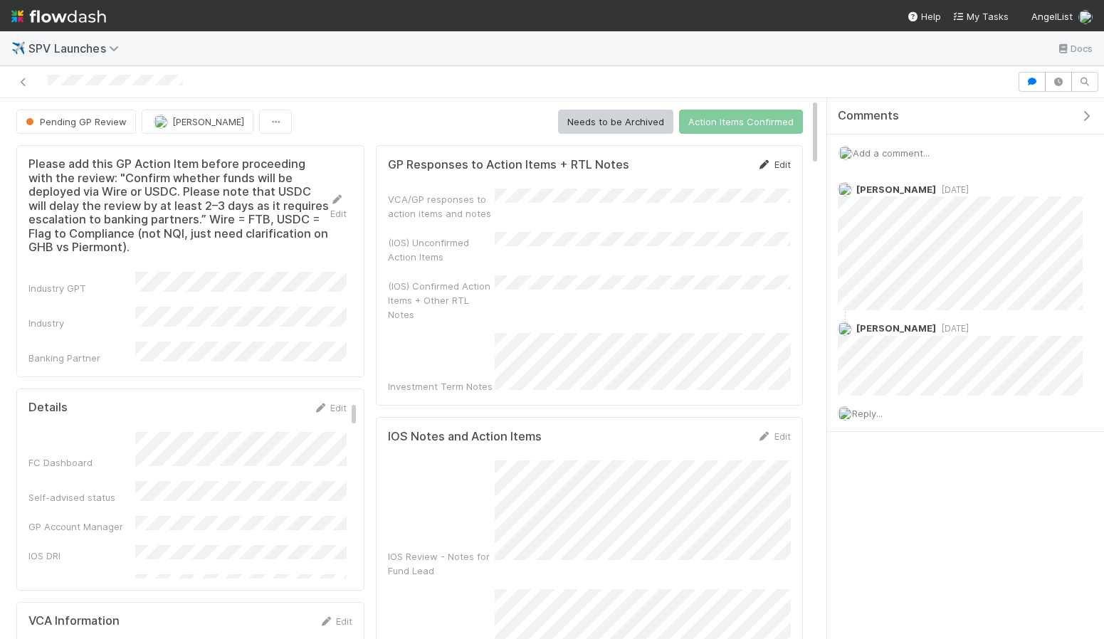
click at [779, 162] on link "Edit" at bounding box center [773, 164] width 33 height 11
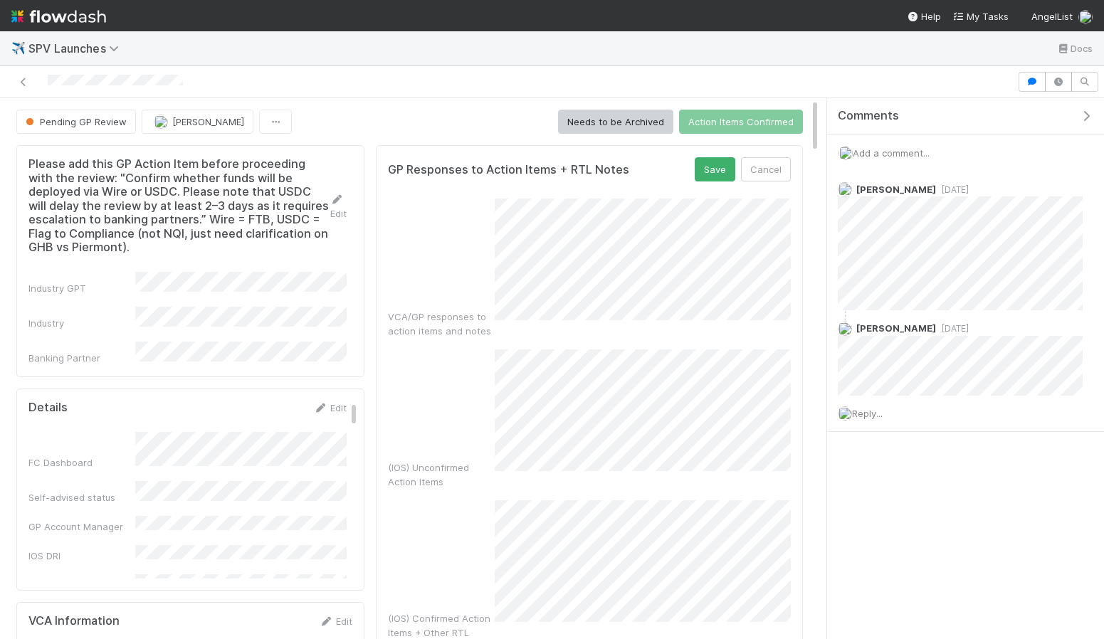
click at [483, 243] on div "VCA/GP responses to action items and notes" at bounding box center [589, 268] width 403 height 139
click at [485, 251] on div "VCA/GP responses to action items and notes" at bounding box center [589, 340] width 403 height 282
click at [722, 176] on button "Save" at bounding box center [715, 169] width 41 height 24
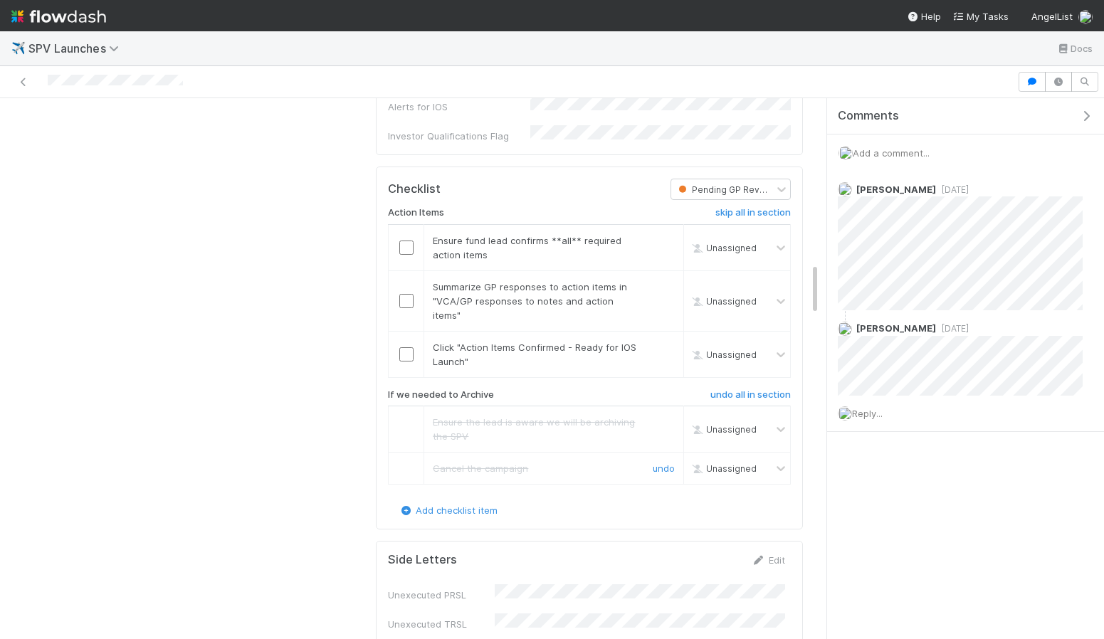
scroll to position [1670, 0]
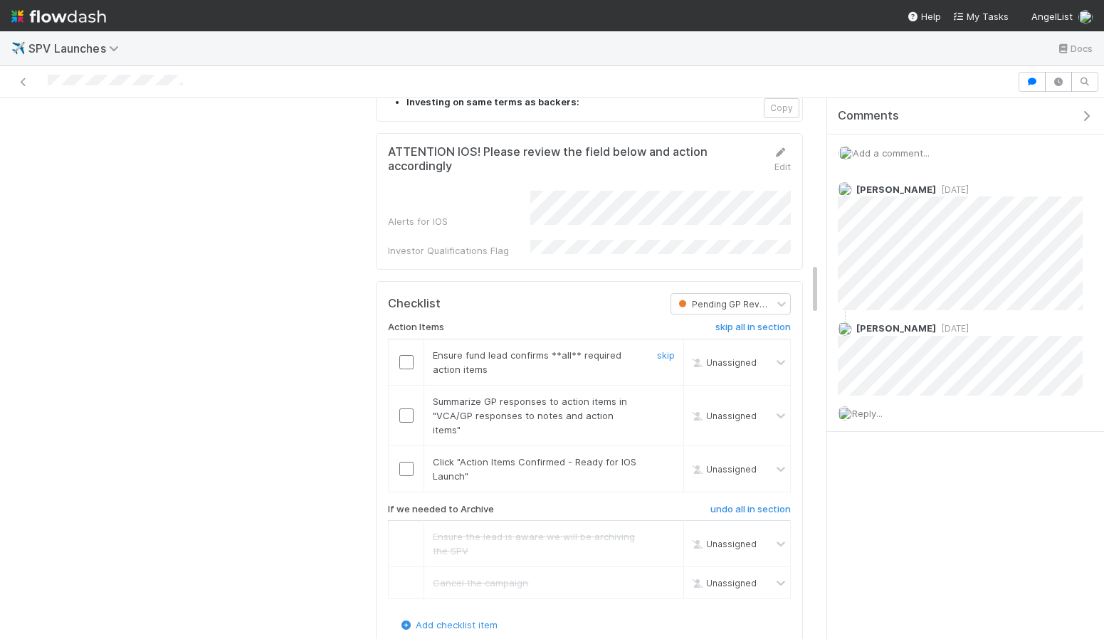
click at [399, 355] on input "checkbox" at bounding box center [406, 362] width 14 height 14
click at [406, 409] on input "checkbox" at bounding box center [406, 416] width 14 height 14
click at [408, 462] on input "checkbox" at bounding box center [406, 469] width 14 height 14
checkbox input "true"
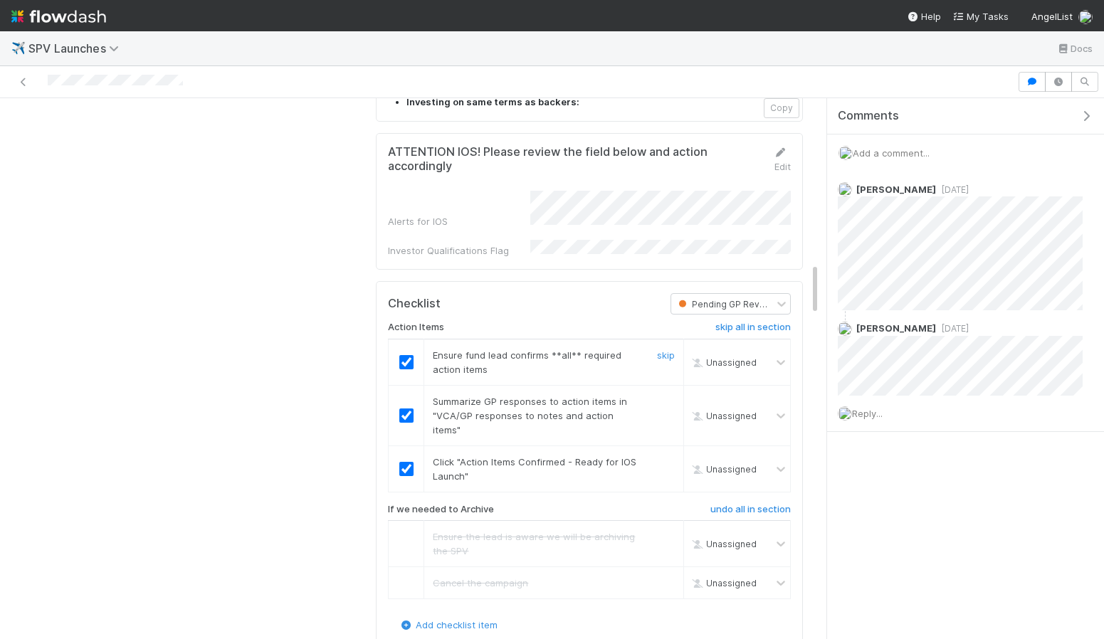
checkbox input "true"
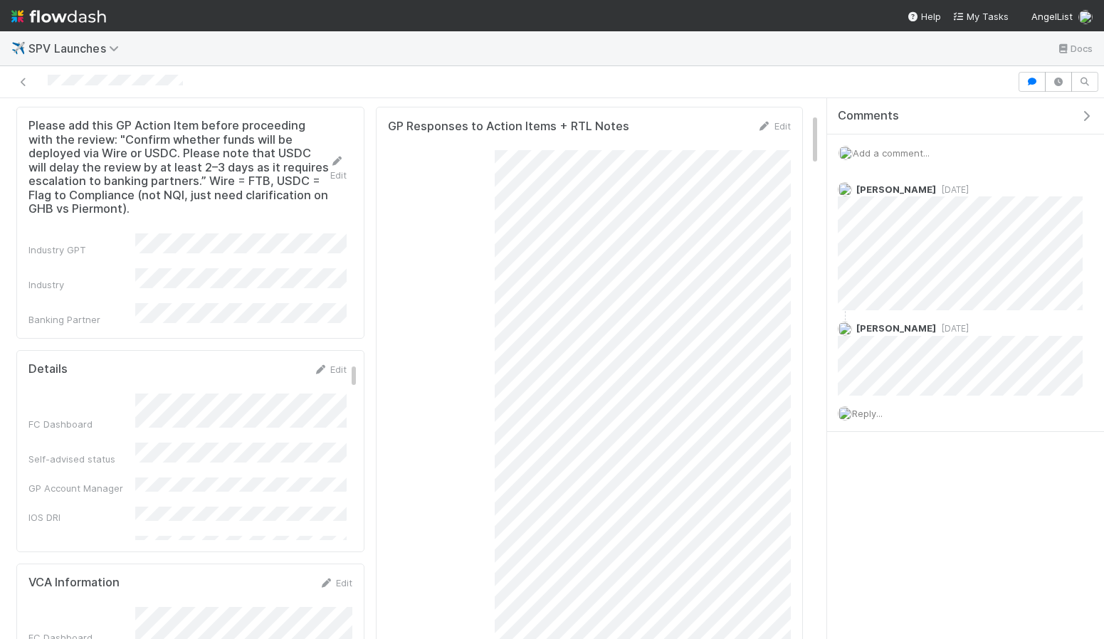
scroll to position [0, 0]
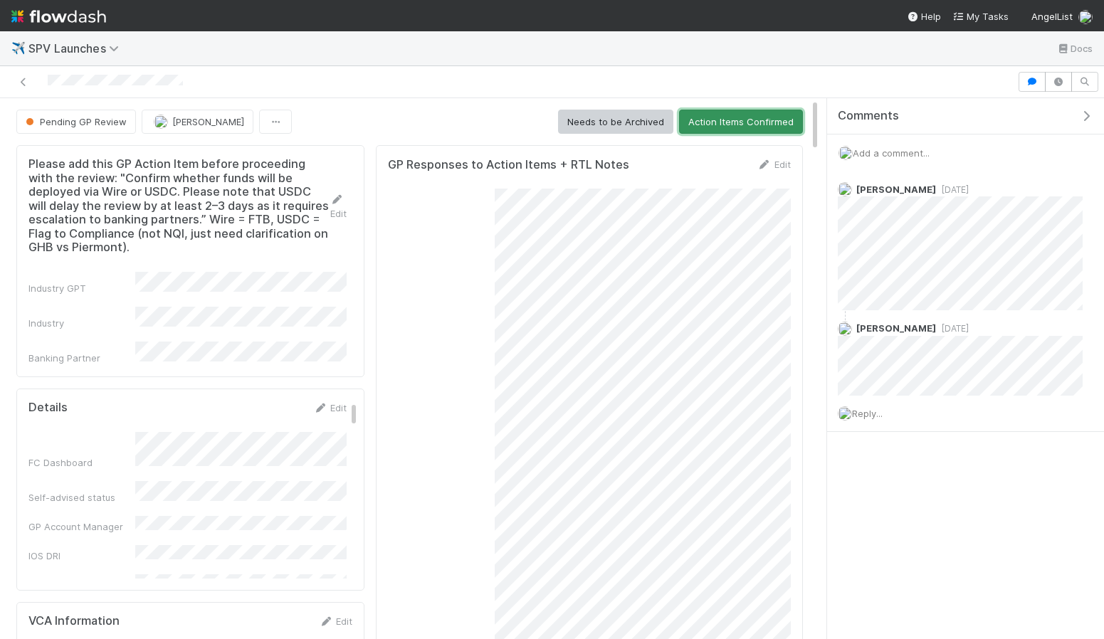
click at [754, 120] on button "Action Items Confirmed" at bounding box center [741, 122] width 124 height 24
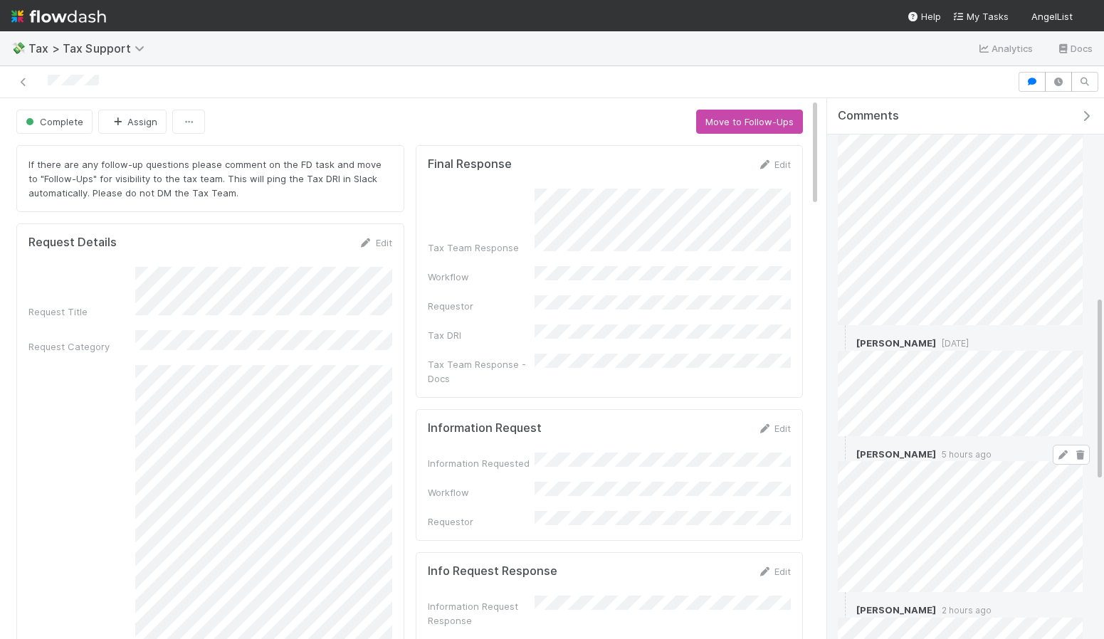
scroll to position [1026, 0]
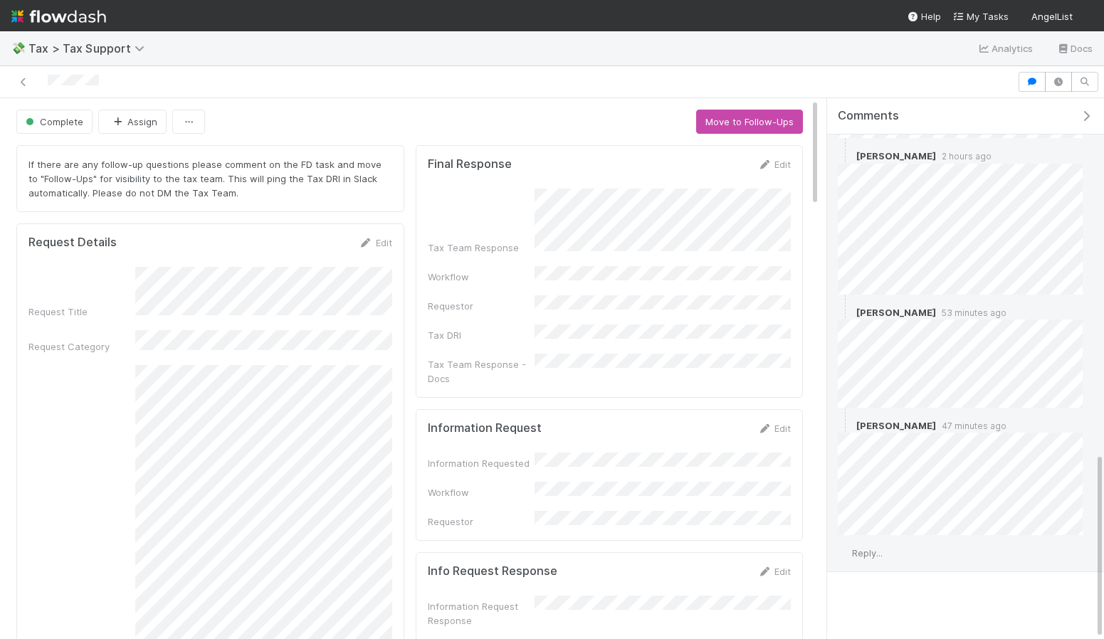
click at [874, 548] on span "Reply..." at bounding box center [867, 552] width 31 height 11
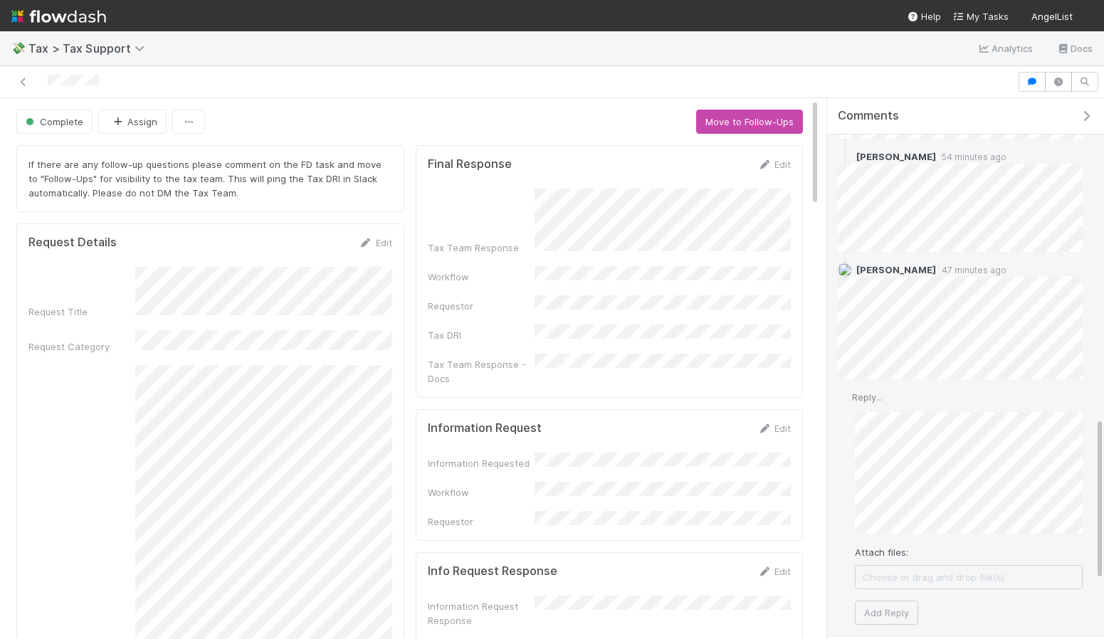
scroll to position [1245, 0]
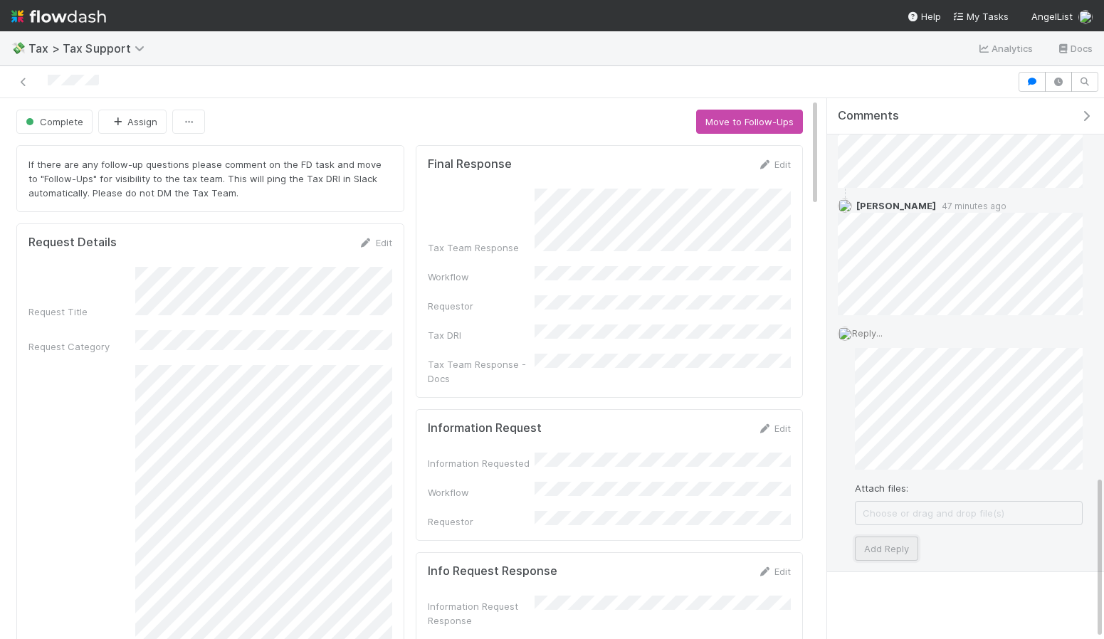
click at [895, 537] on button "Add Reply" at bounding box center [886, 549] width 63 height 24
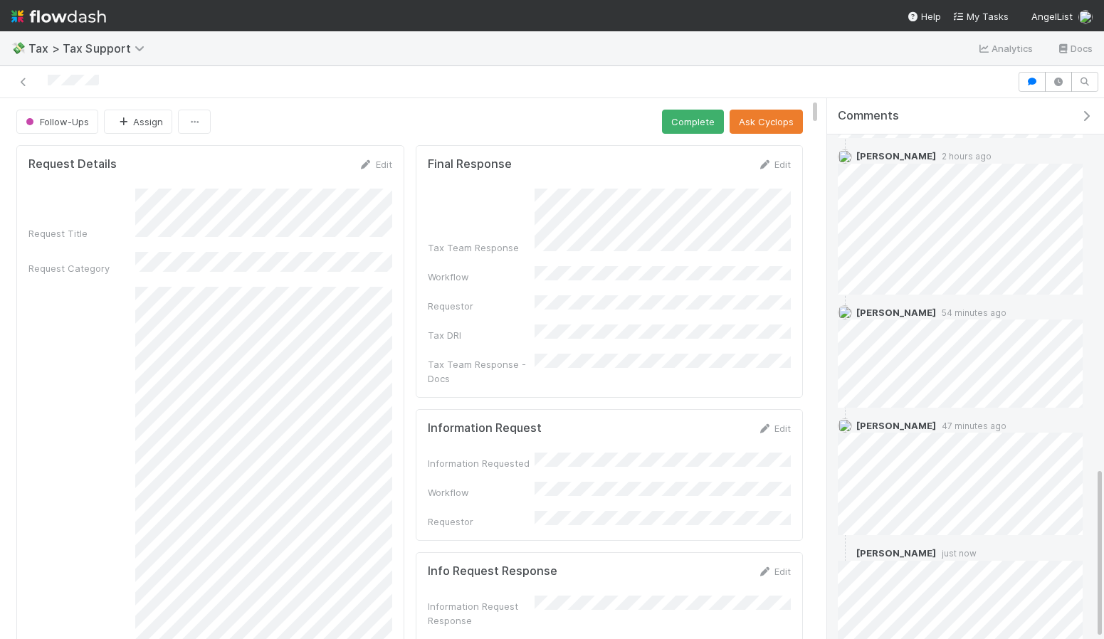
scroll to position [1161, 0]
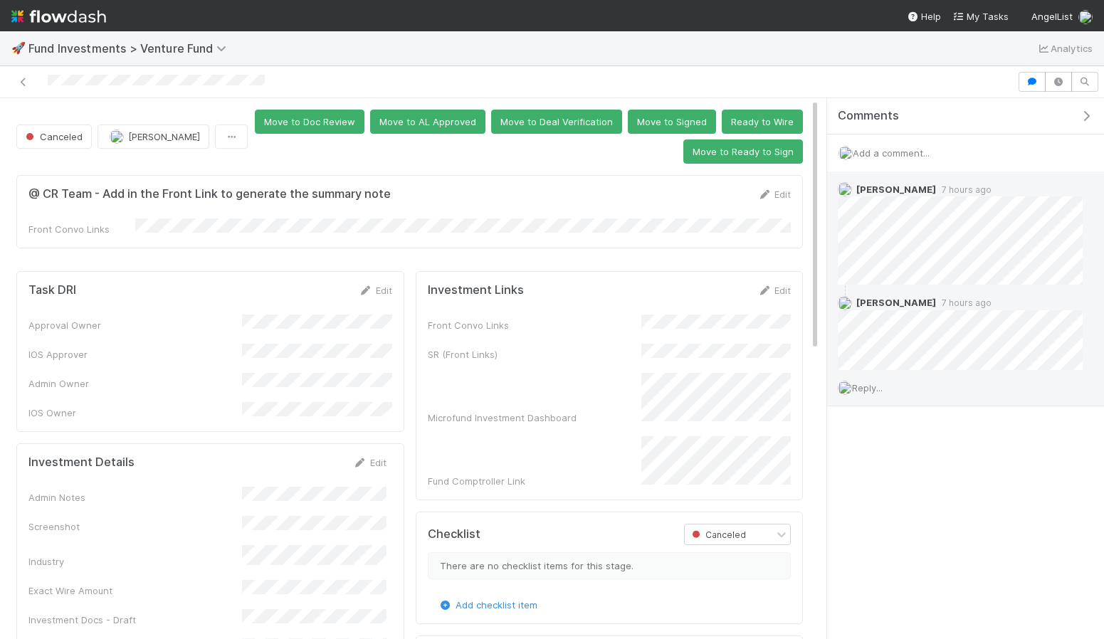
click at [877, 385] on span "Reply..." at bounding box center [867, 387] width 31 height 11
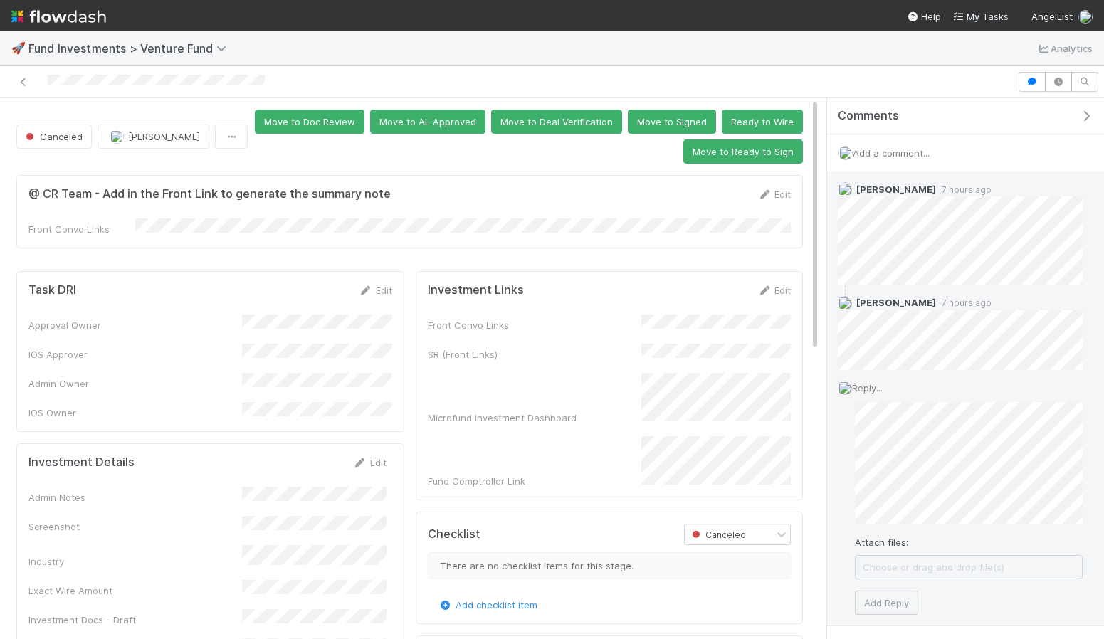
scroll to position [57, 0]
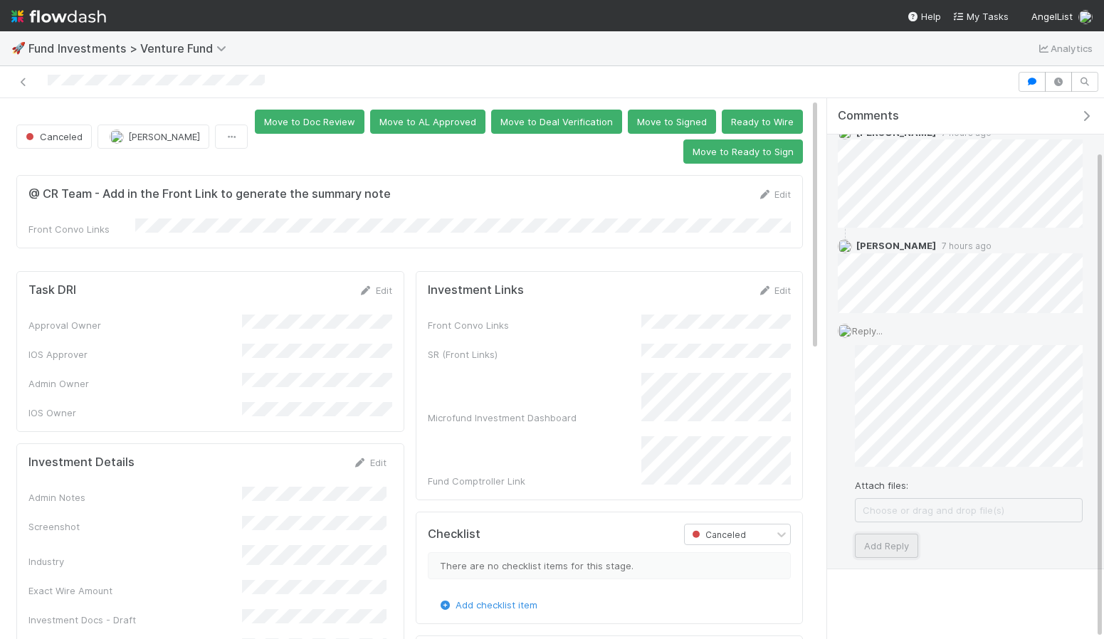
click at [897, 547] on button "Add Reply" at bounding box center [886, 546] width 63 height 24
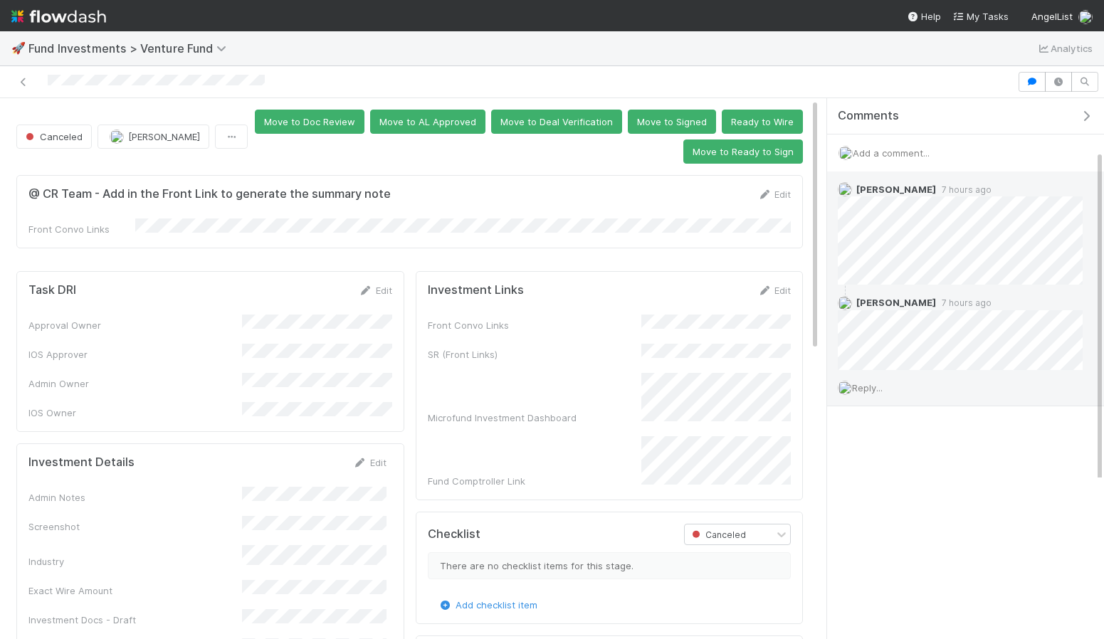
scroll to position [0, 0]
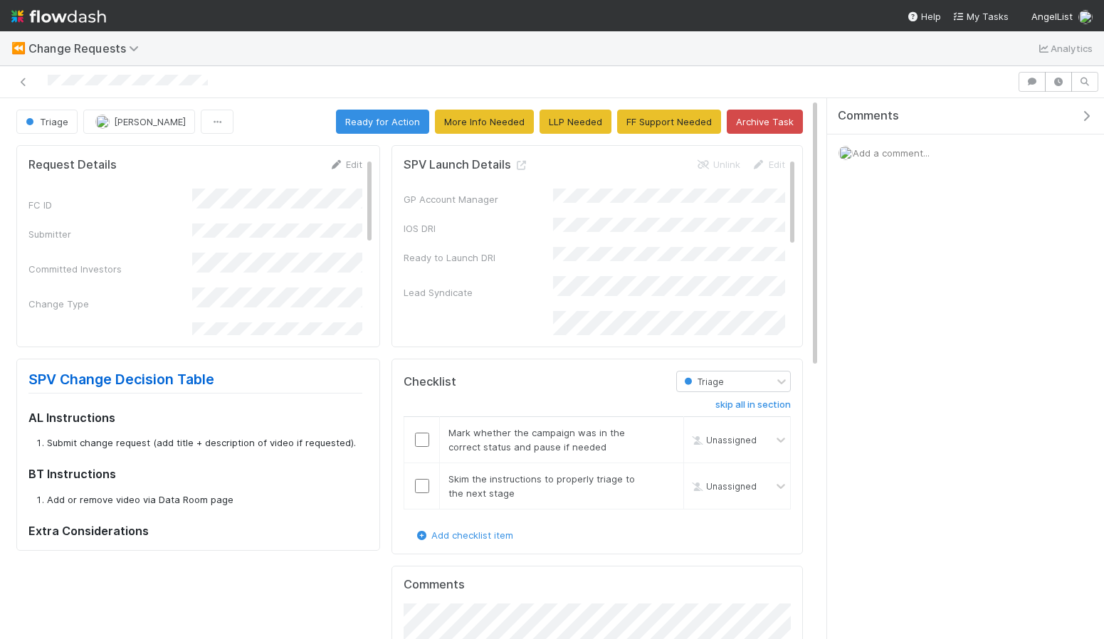
click at [978, 209] on div "Comments Add a comment..." at bounding box center [965, 170] width 277 height 144
click at [949, 193] on div "Comments Add a comment..." at bounding box center [965, 170] width 277 height 144
click at [925, 160] on div "Add a comment..." at bounding box center [965, 153] width 277 height 37
click at [889, 145] on div "Add a comment..." at bounding box center [965, 153] width 277 height 37
click at [888, 154] on span "Add a comment..." at bounding box center [891, 152] width 77 height 11
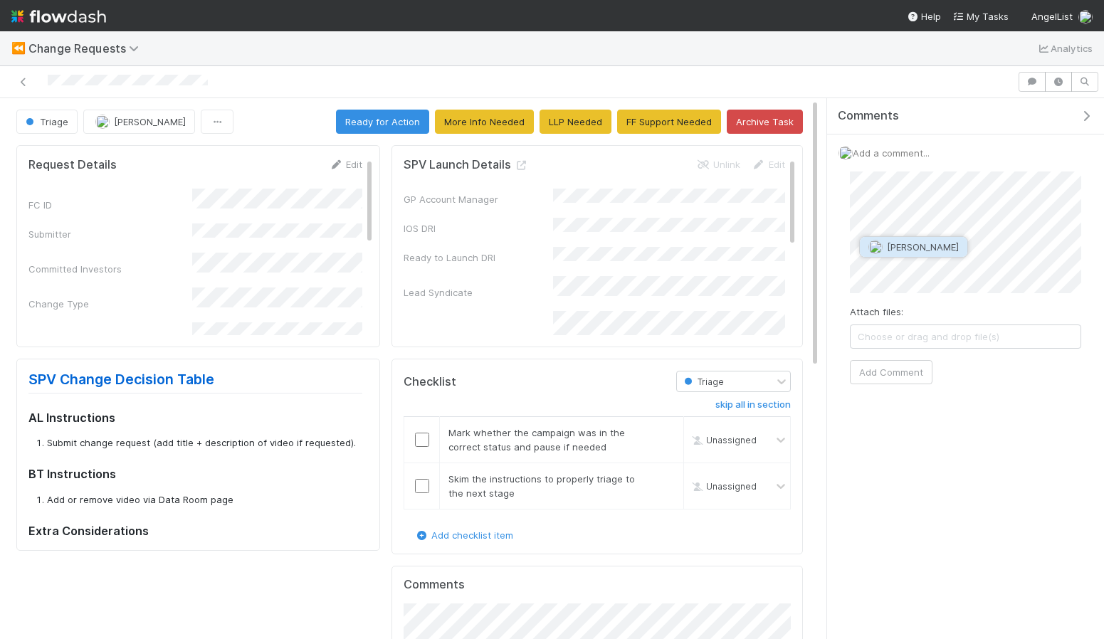
click at [893, 244] on span "May Chang" at bounding box center [923, 246] width 72 height 11
click at [904, 369] on button "Add Comment" at bounding box center [891, 372] width 83 height 24
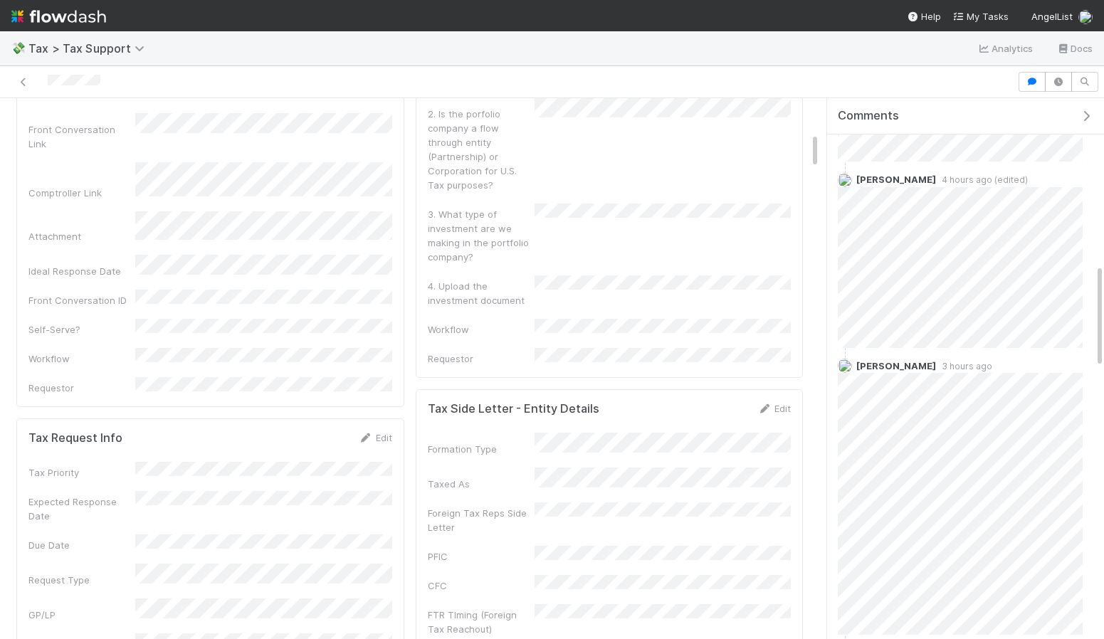
scroll to position [508, 0]
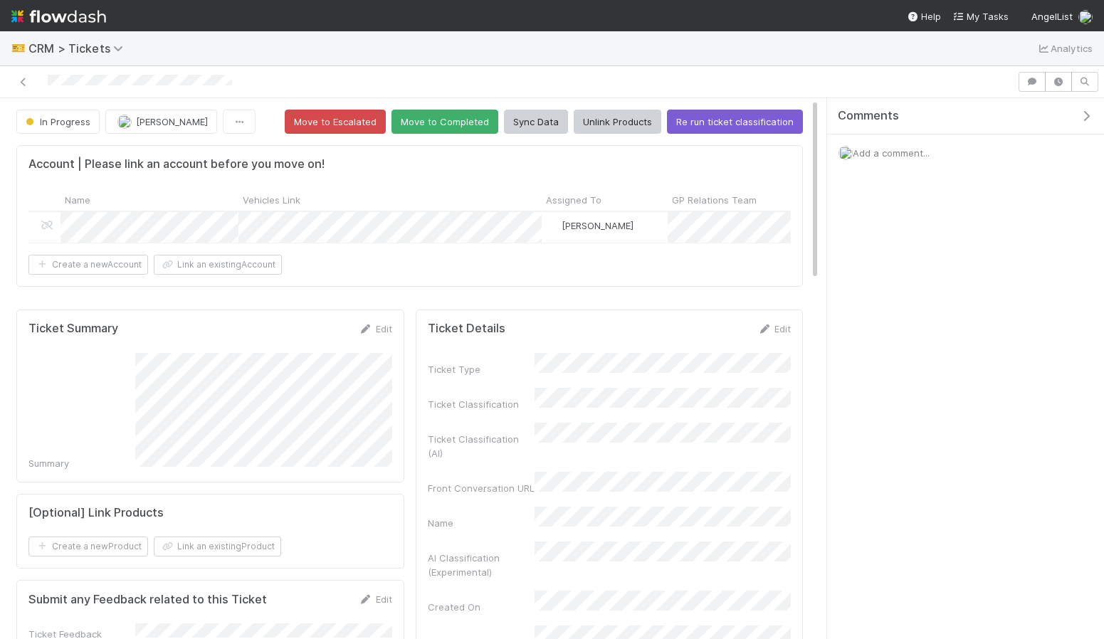
scroll to position [289, 363]
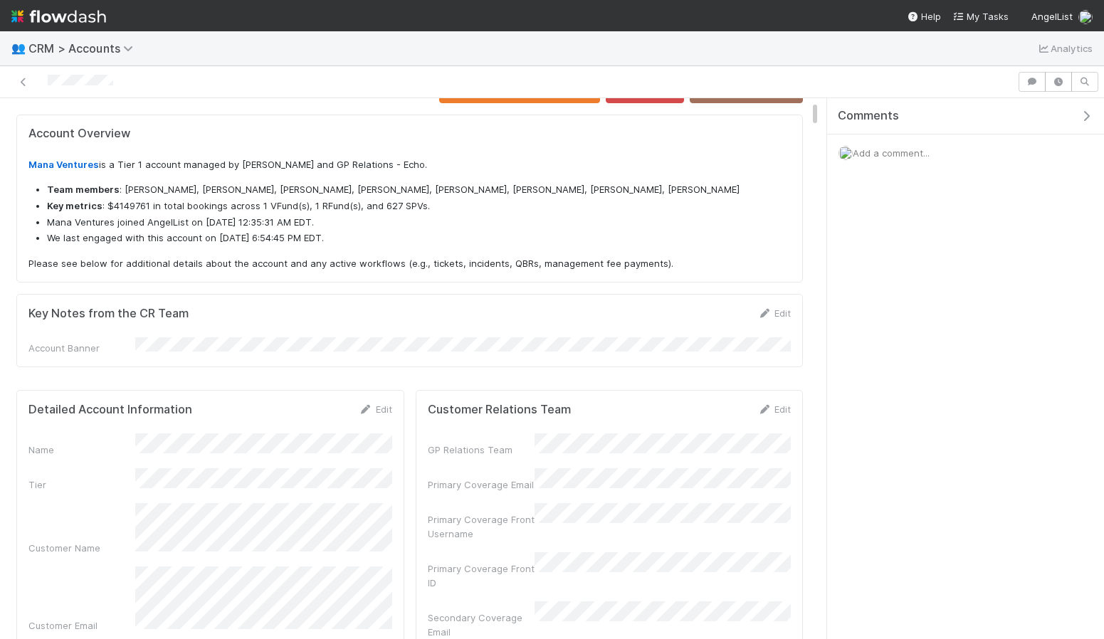
scroll to position [289, 363]
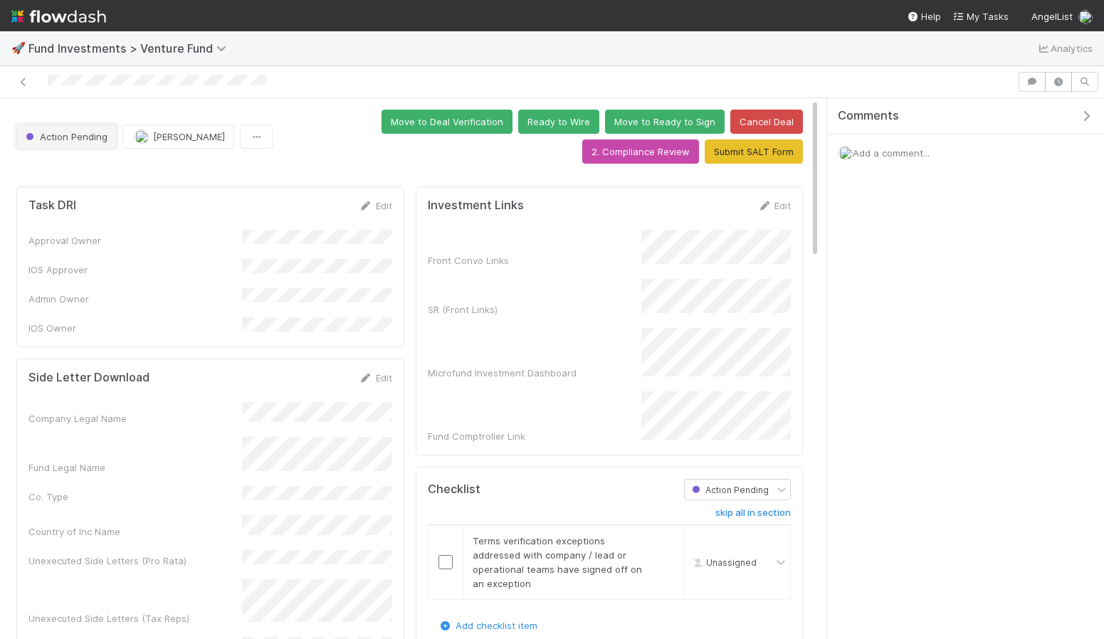
click at [76, 135] on span "Action Pending" at bounding box center [65, 136] width 85 height 11
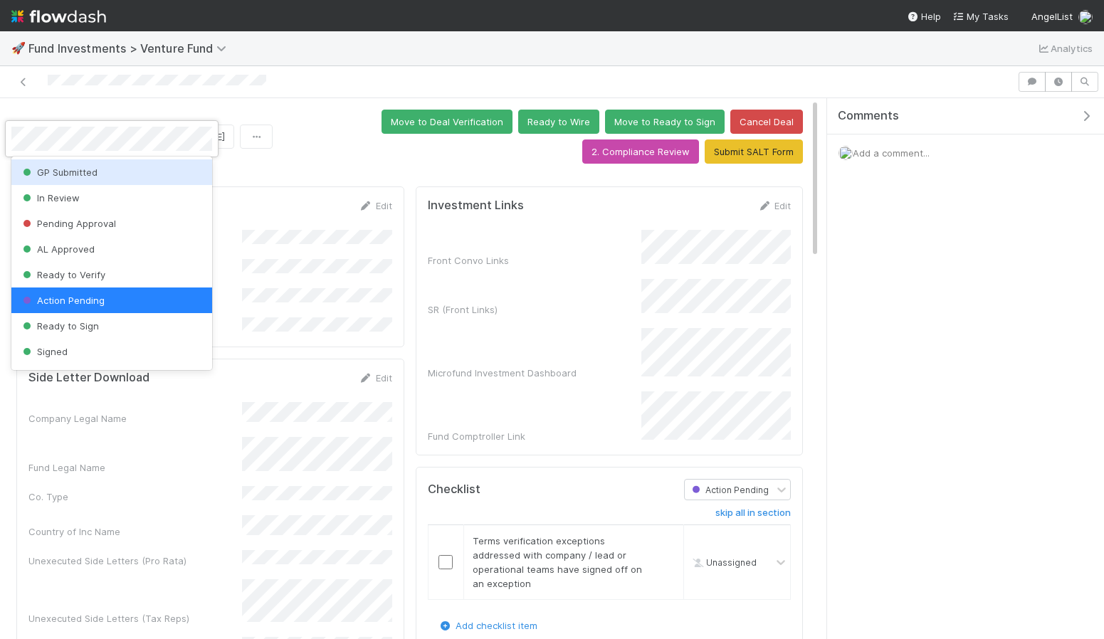
click at [273, 184] on div at bounding box center [552, 319] width 1104 height 639
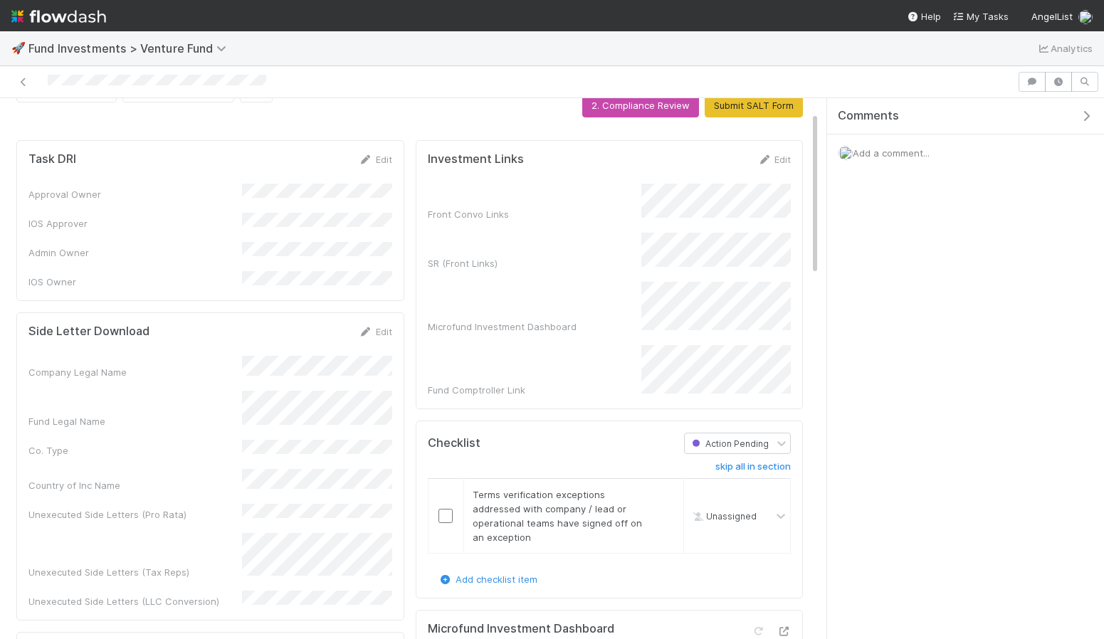
scroll to position [45, 0]
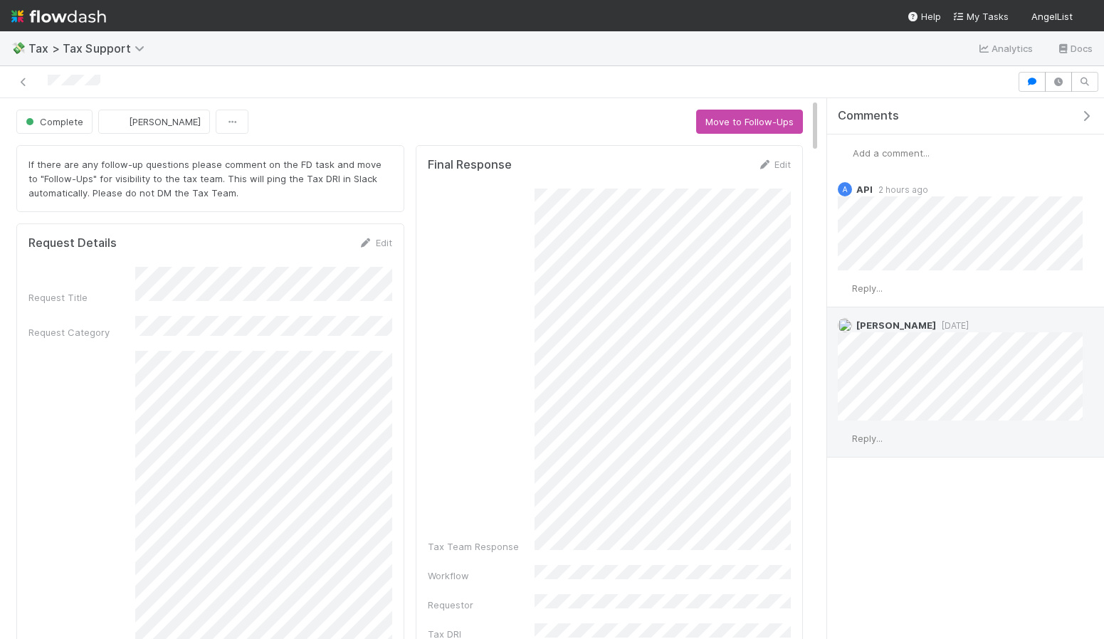
click at [895, 440] on div "Reply..." at bounding box center [960, 439] width 266 height 36
click at [875, 438] on span "Reply..." at bounding box center [867, 438] width 31 height 11
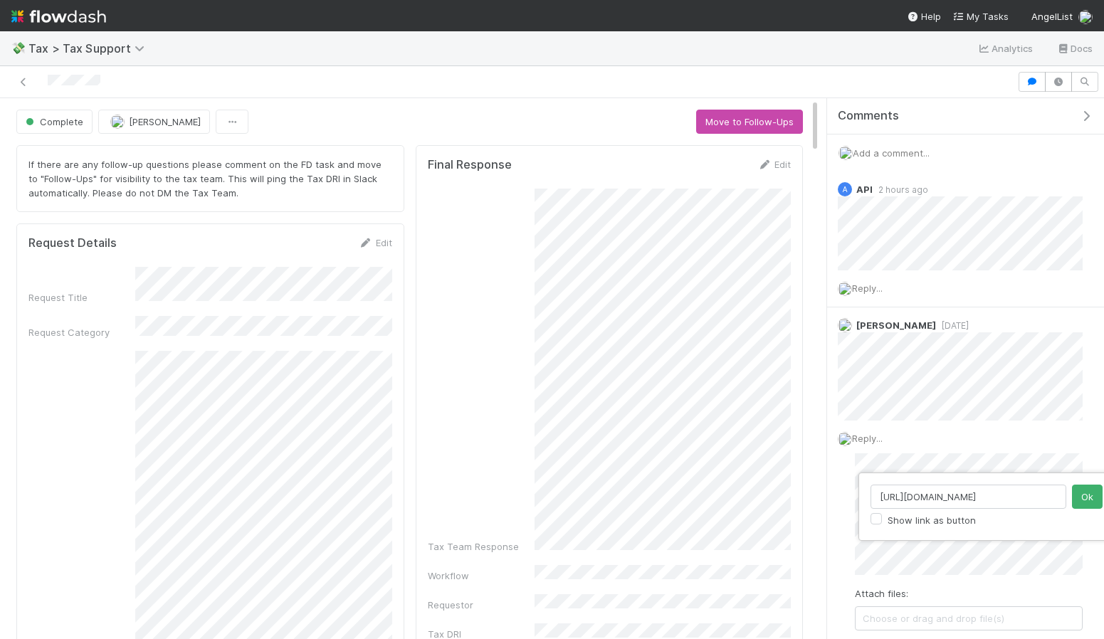
click at [1024, 561] on div "[URL][DOMAIN_NAME] Show link as button Ok" at bounding box center [552, 319] width 1104 height 639
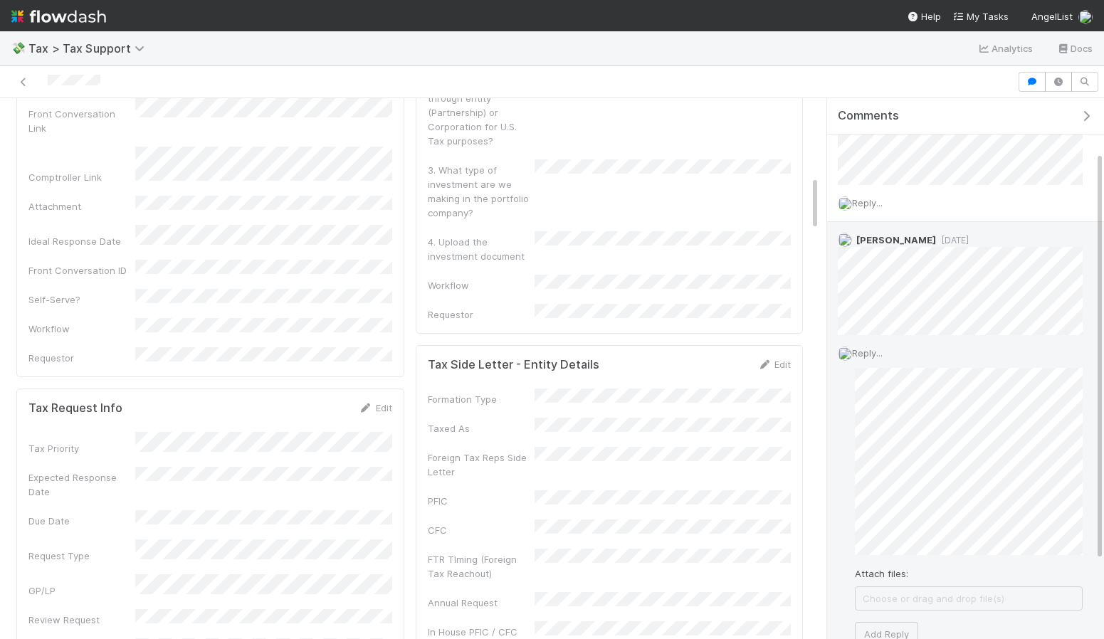
scroll to position [144, 0]
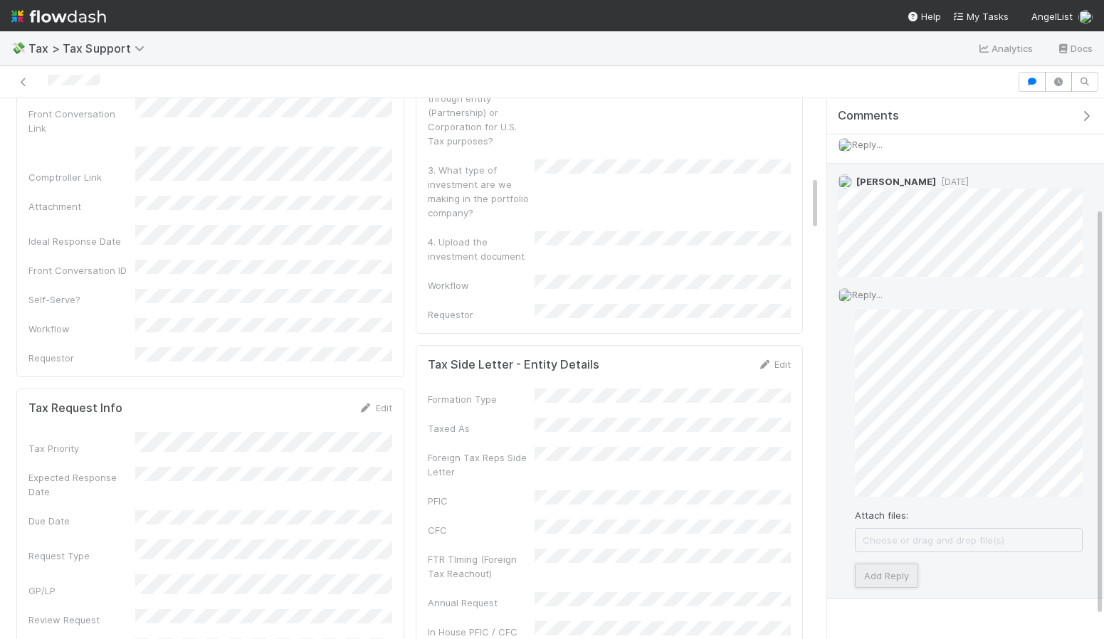
click at [885, 574] on button "Add Reply" at bounding box center [886, 576] width 63 height 24
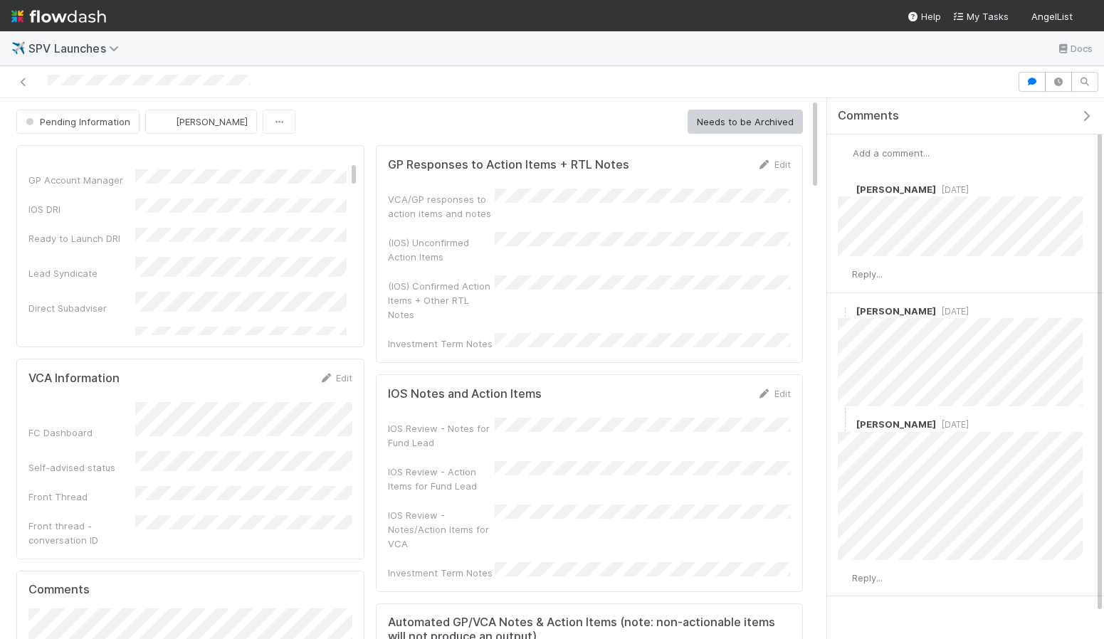
scroll to position [207, 0]
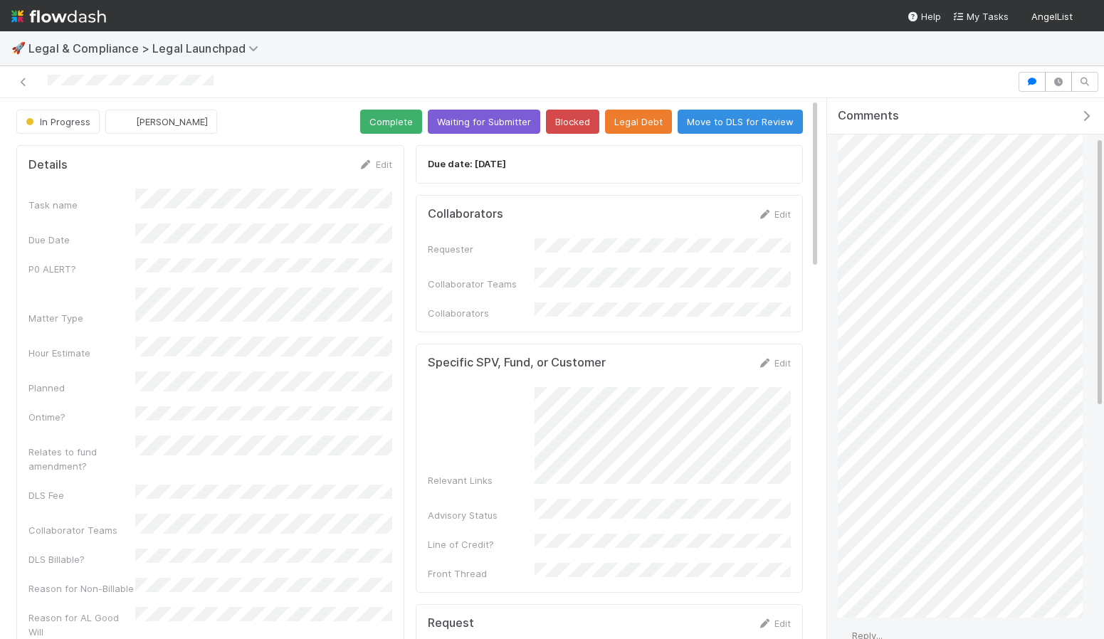
scroll to position [90, 0]
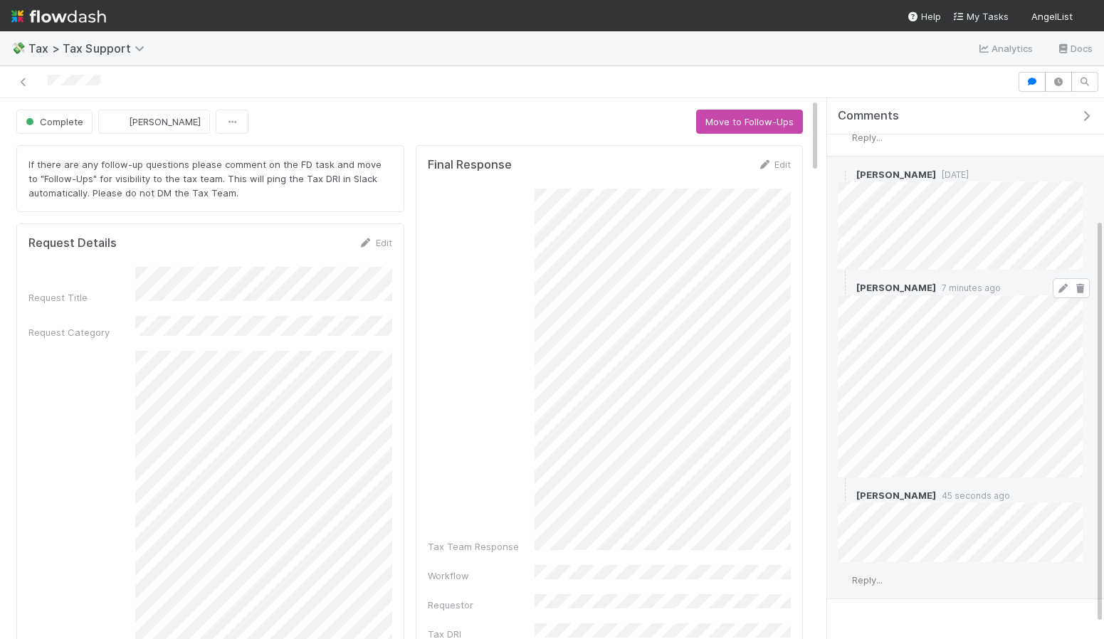
scroll to position [179, 0]
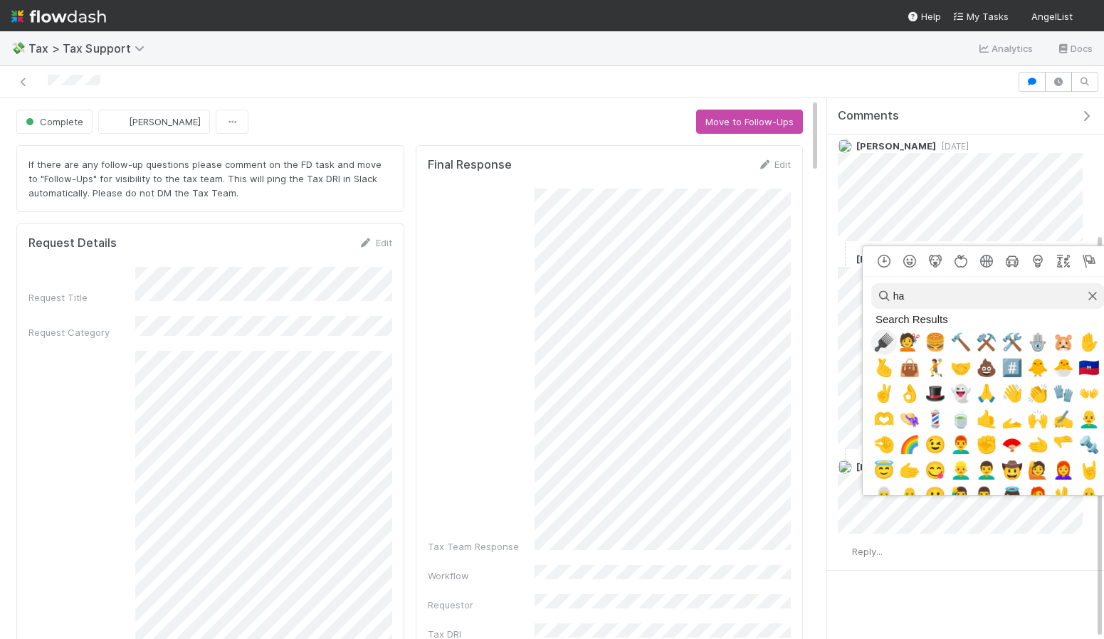
type input "h"
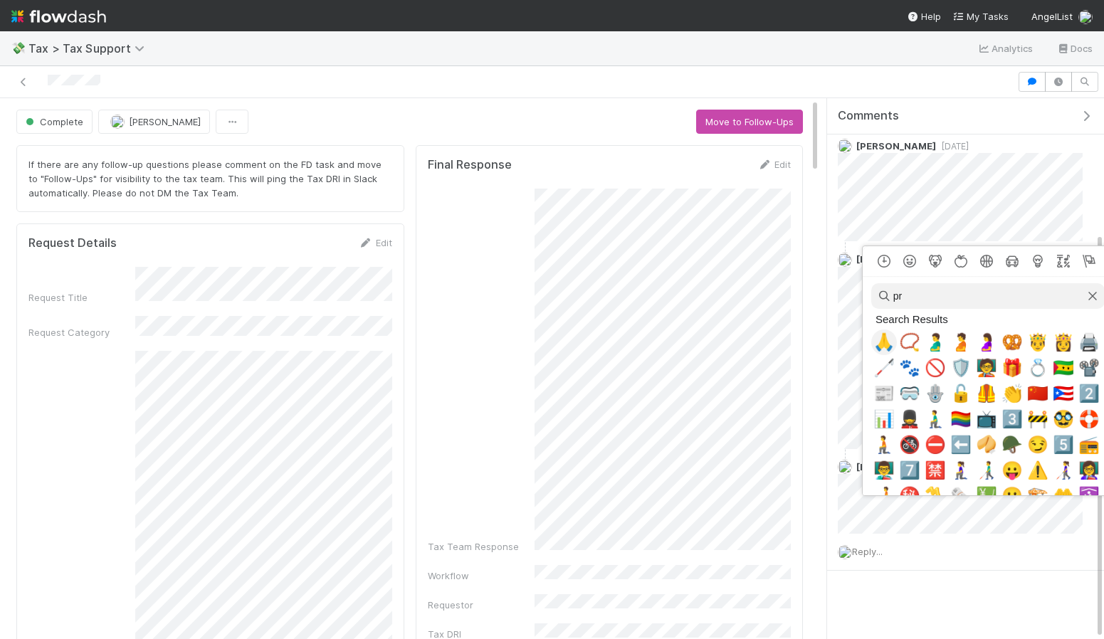
type input "p"
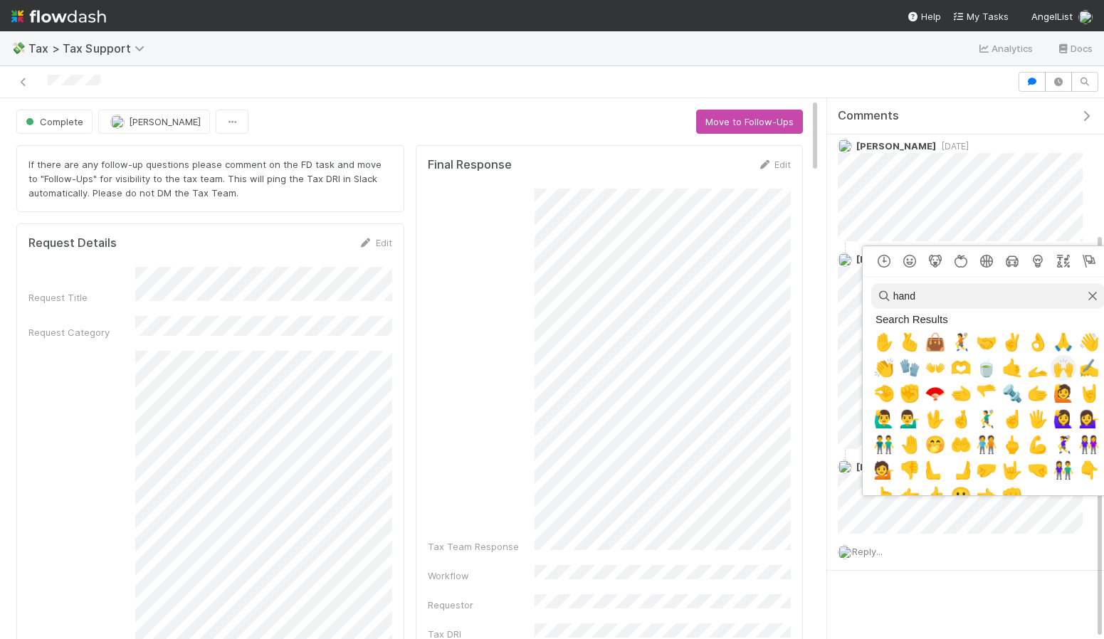
type input "hand"
click at [1060, 373] on span "🙌" at bounding box center [1063, 368] width 21 height 20
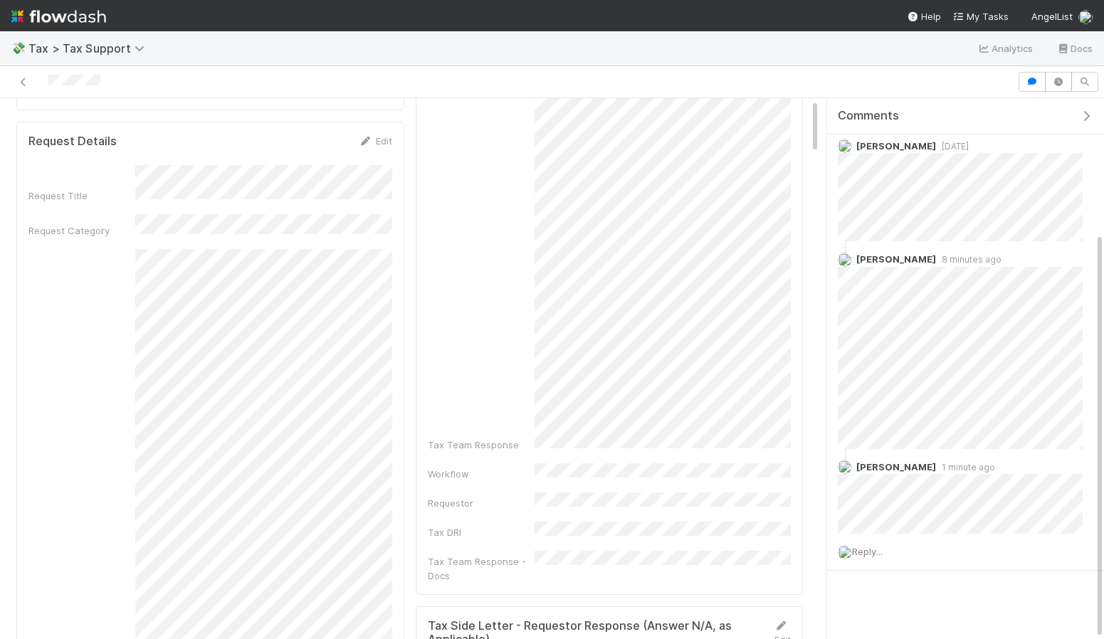
scroll to position [0, 0]
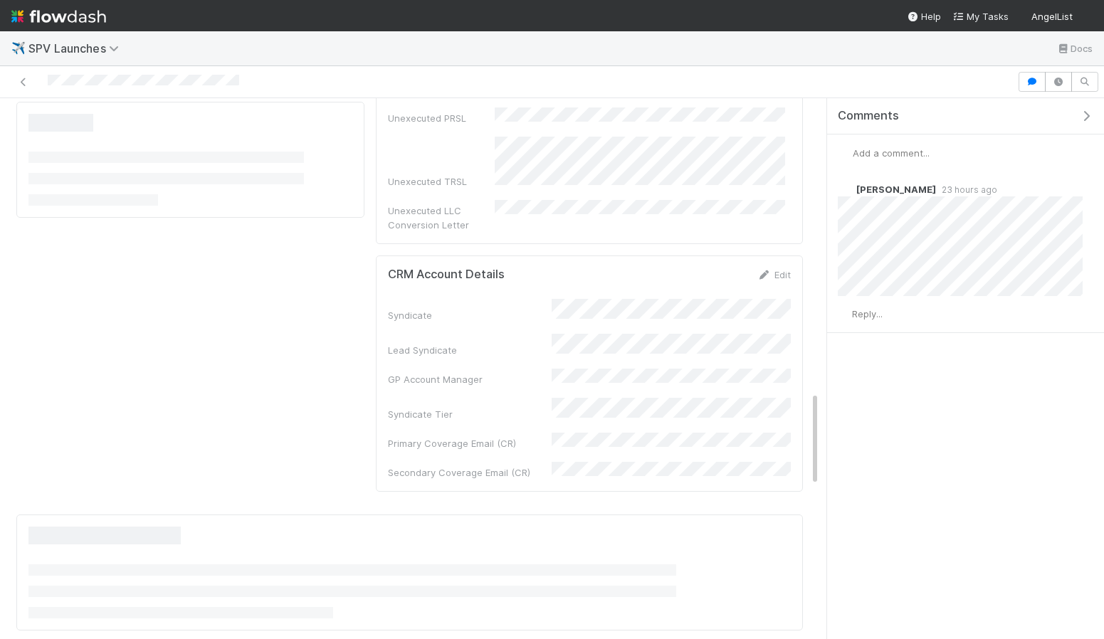
scroll to position [1675, 0]
click at [768, 274] on icon at bounding box center [764, 278] width 14 height 9
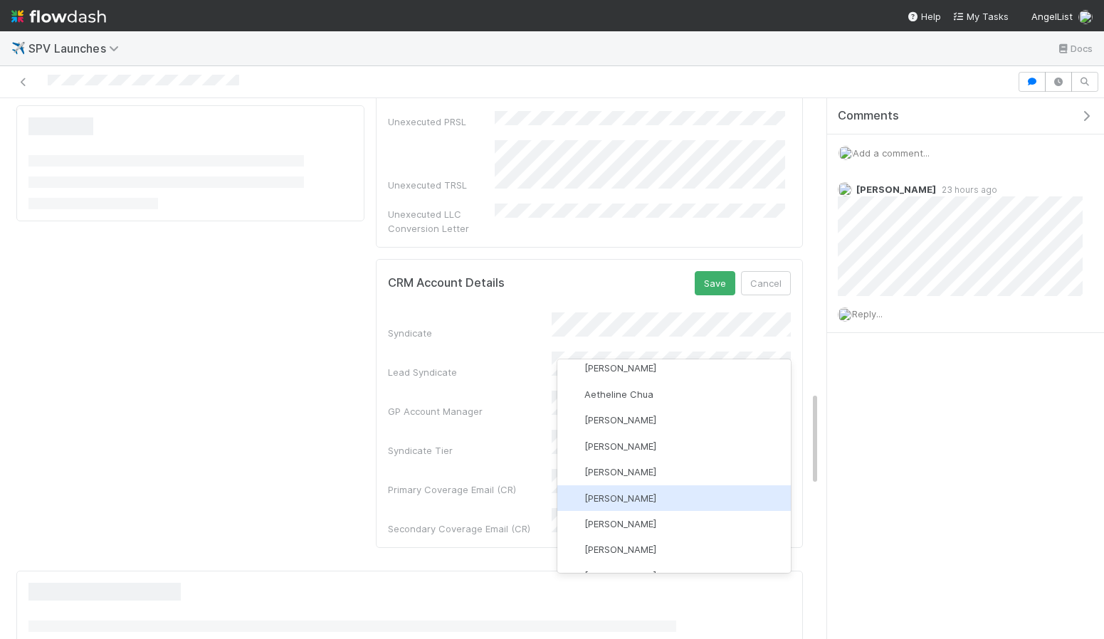
scroll to position [0, 0]
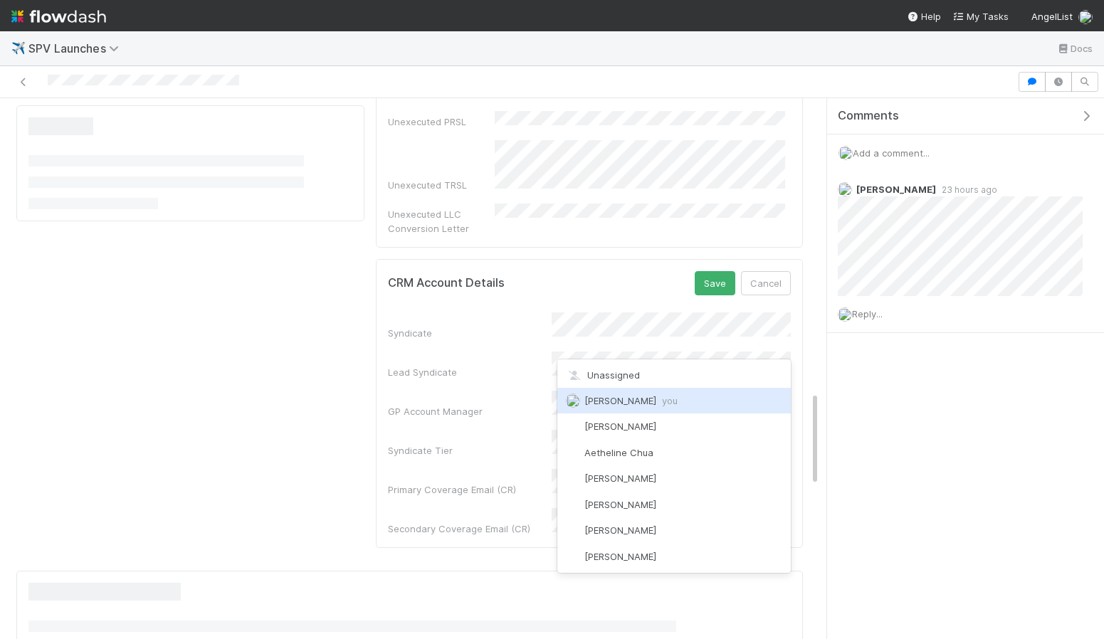
click at [609, 400] on span "Ethan Braren you" at bounding box center [630, 400] width 93 height 11
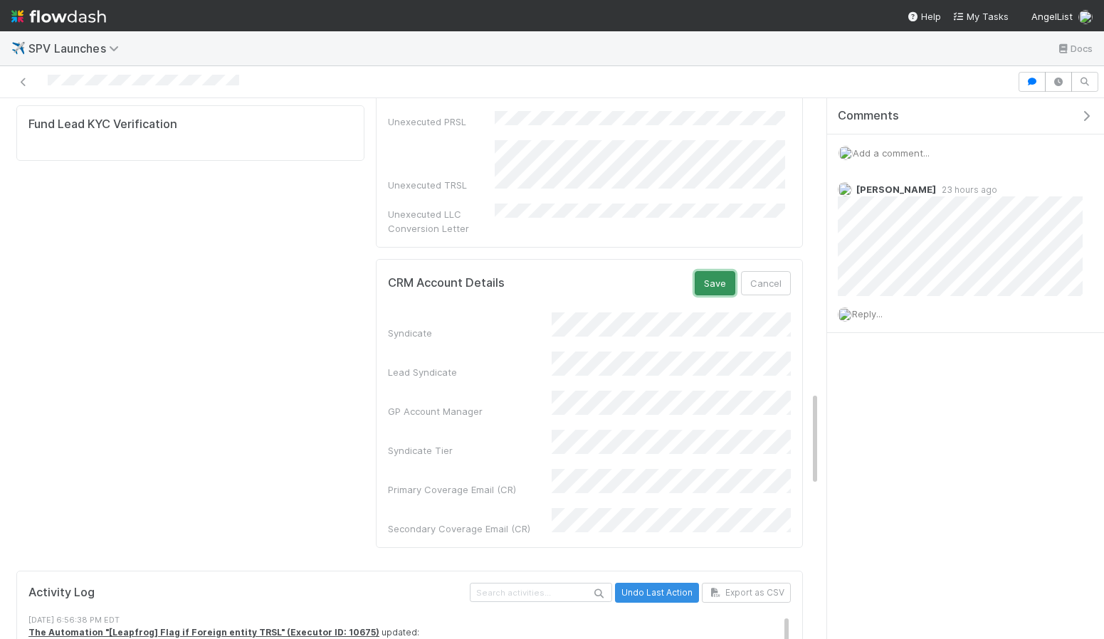
click at [710, 271] on button "Save" at bounding box center [715, 283] width 41 height 24
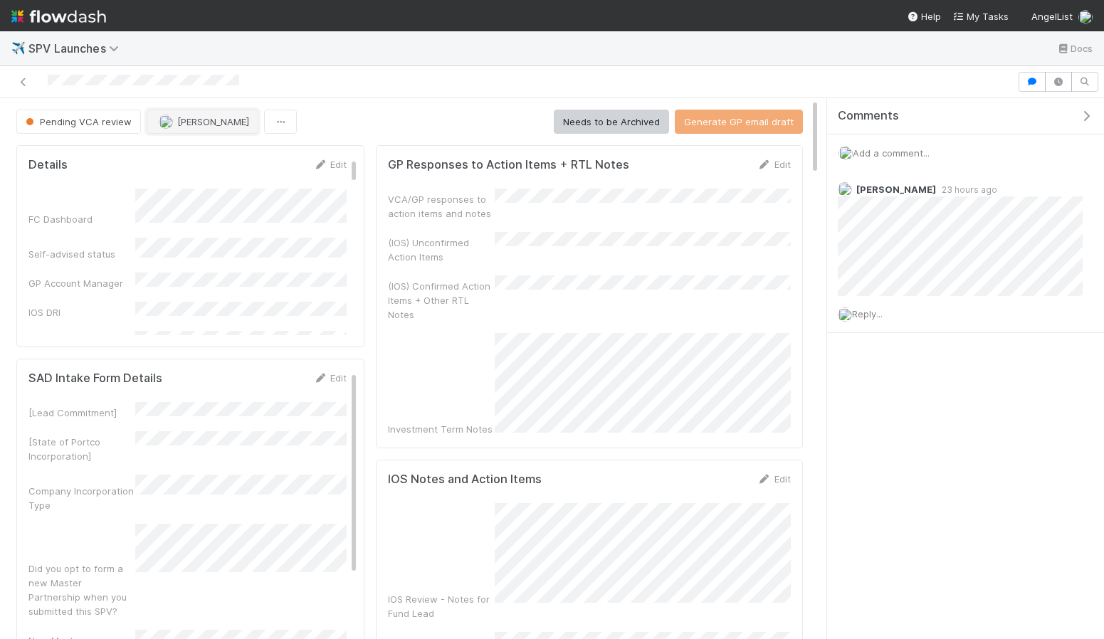
click at [235, 124] on span "Catherine Nguyen" at bounding box center [213, 121] width 72 height 11
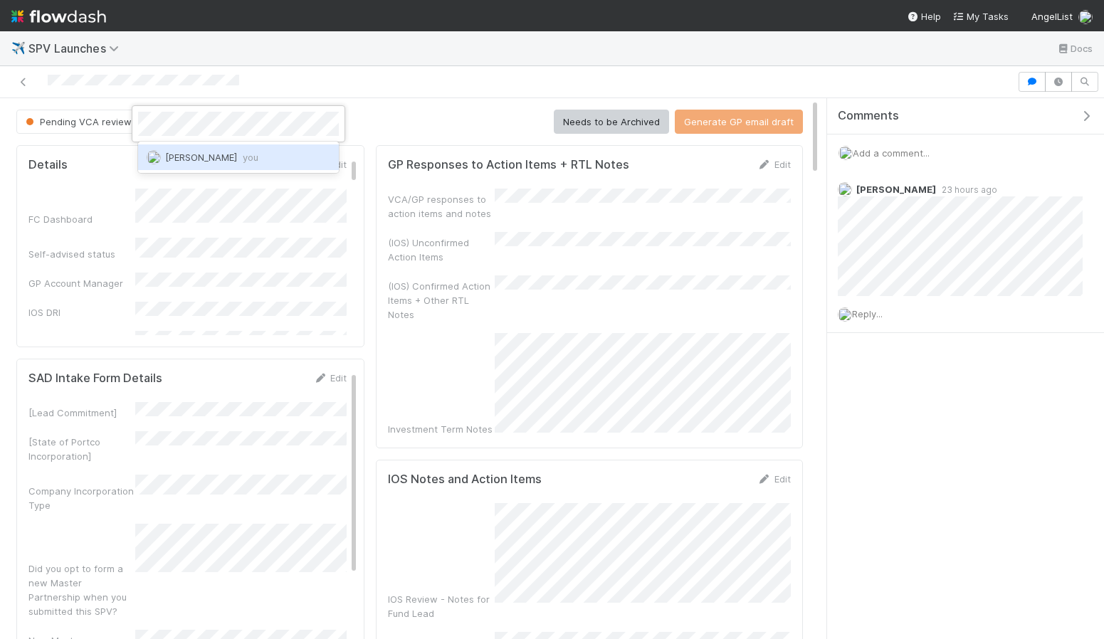
click at [246, 163] on div "Ethan Braren you" at bounding box center [238, 157] width 201 height 26
click at [369, 112] on div "Pending VCA review Catherine Nguyen Needs to be Archived Generate GP email draft" at bounding box center [409, 122] width 786 height 24
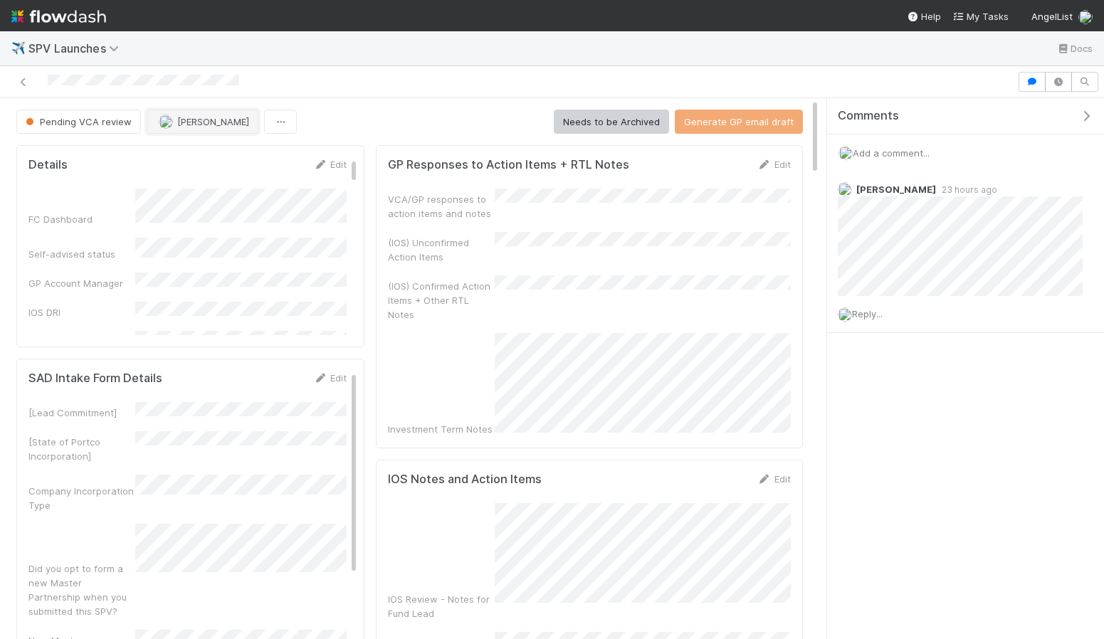
click at [247, 123] on span "Catherine Nguyen" at bounding box center [213, 121] width 72 height 11
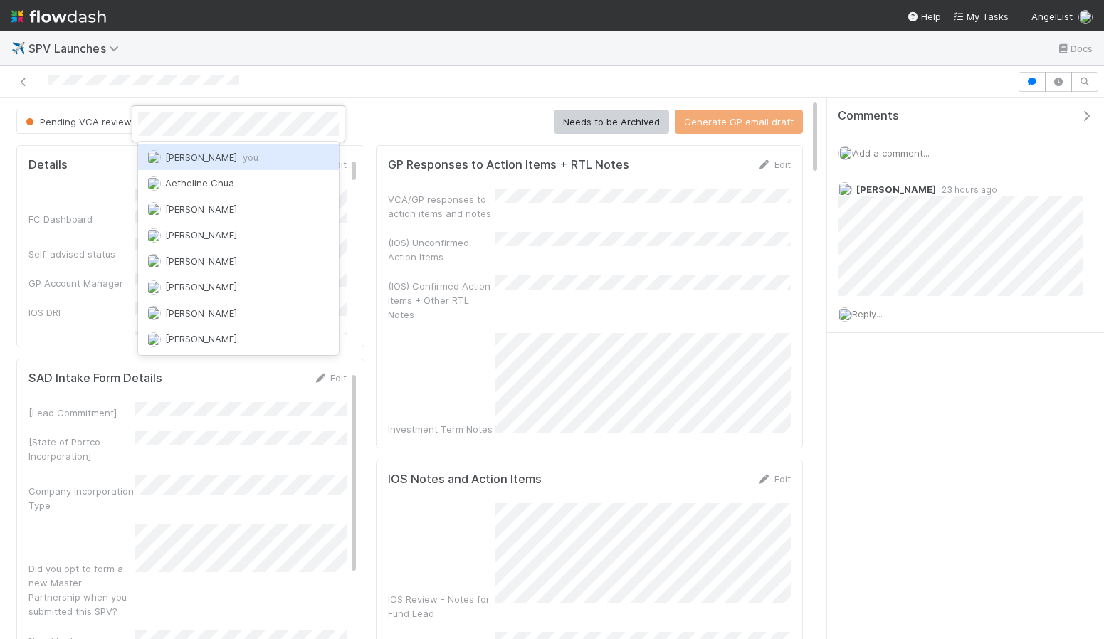
click at [220, 160] on span "Ethan Braren you" at bounding box center [211, 157] width 93 height 11
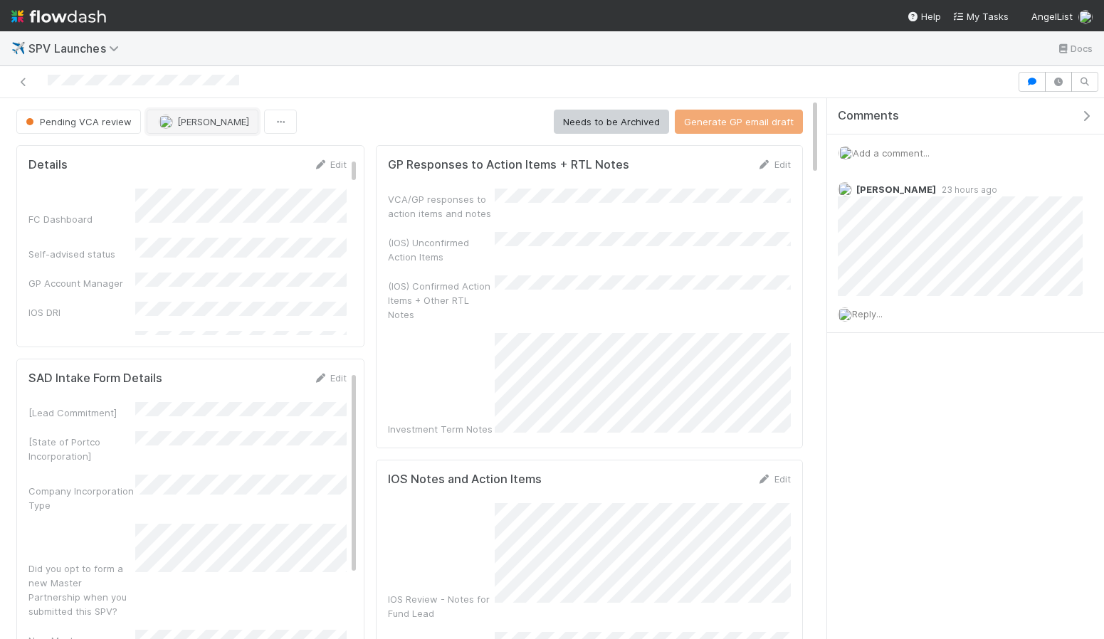
click at [190, 123] on span "Catherine Nguyen" at bounding box center [213, 121] width 72 height 11
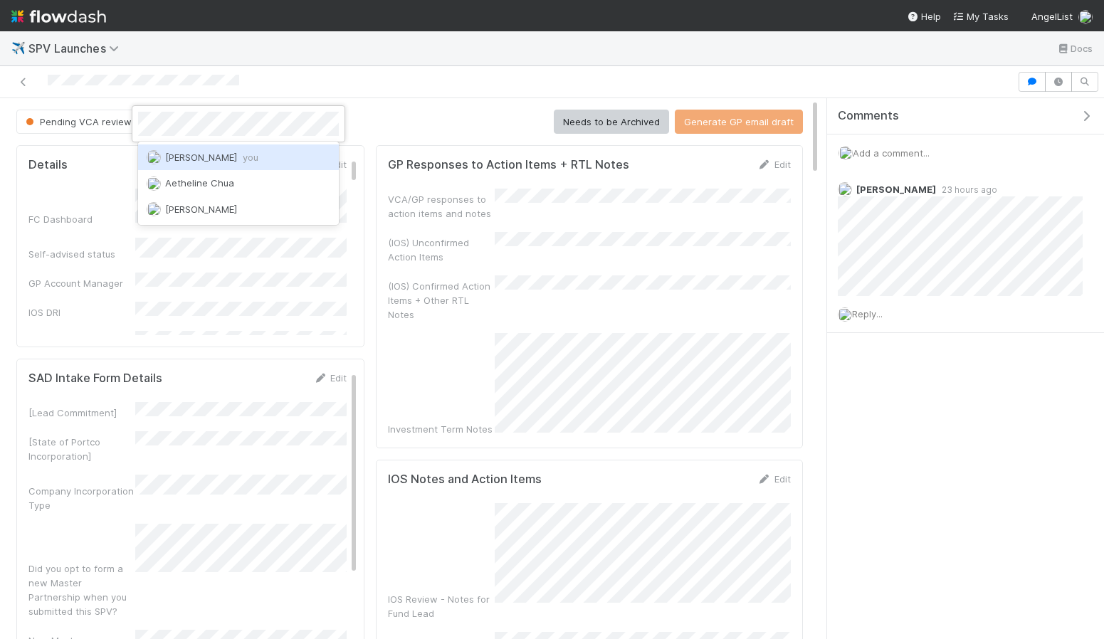
click at [243, 158] on span "you" at bounding box center [251, 157] width 16 height 11
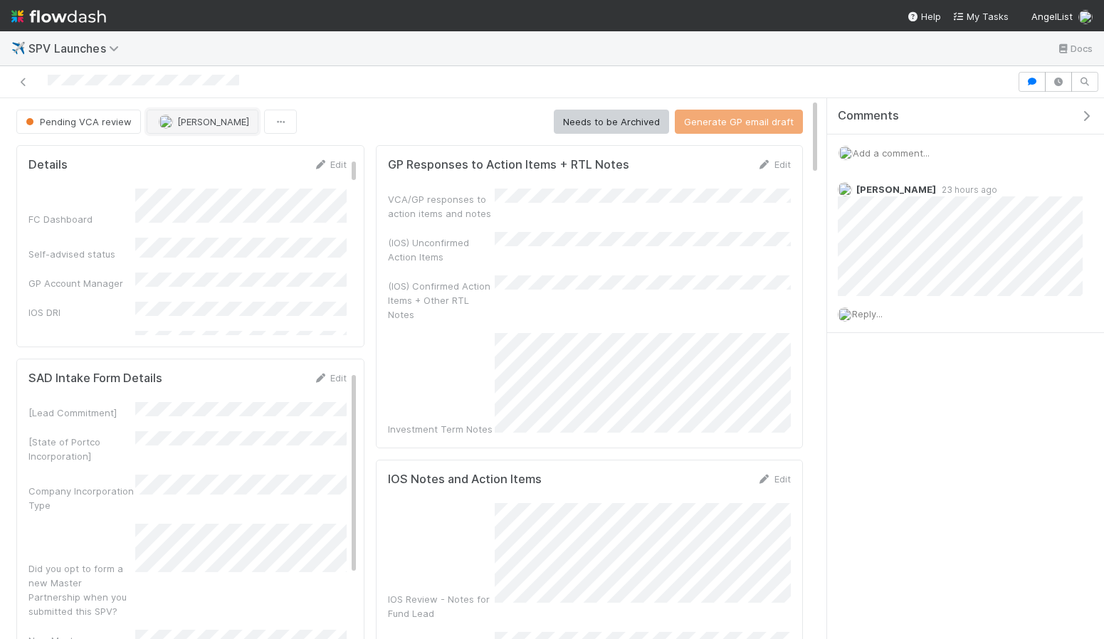
click at [196, 116] on span "Catherine Nguyen" at bounding box center [213, 121] width 72 height 11
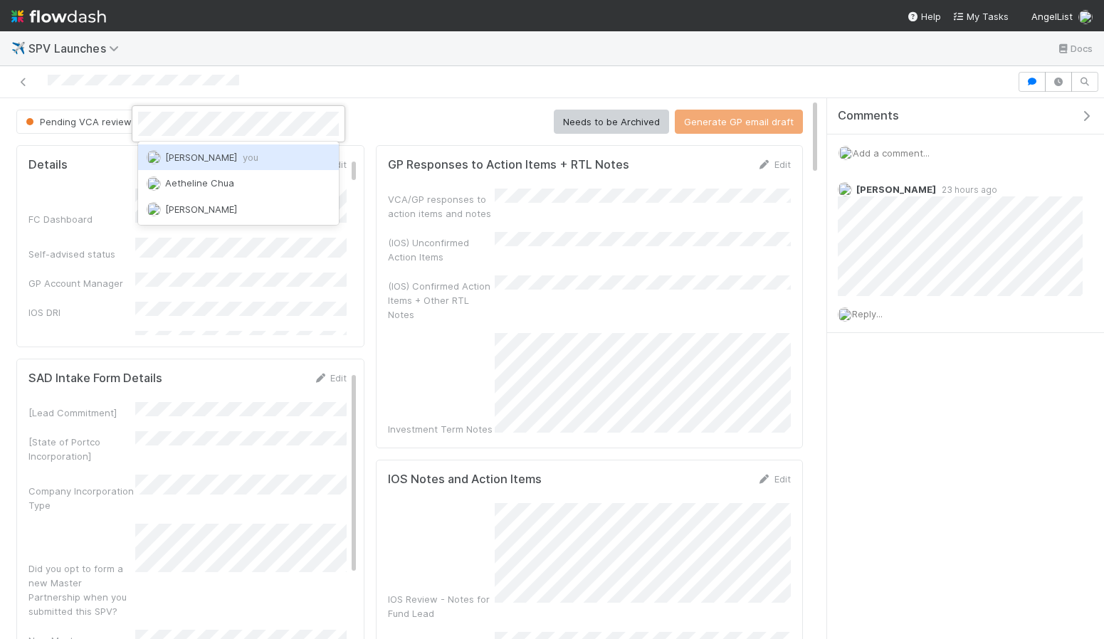
click at [226, 164] on div "Ethan Braren you" at bounding box center [238, 157] width 201 height 26
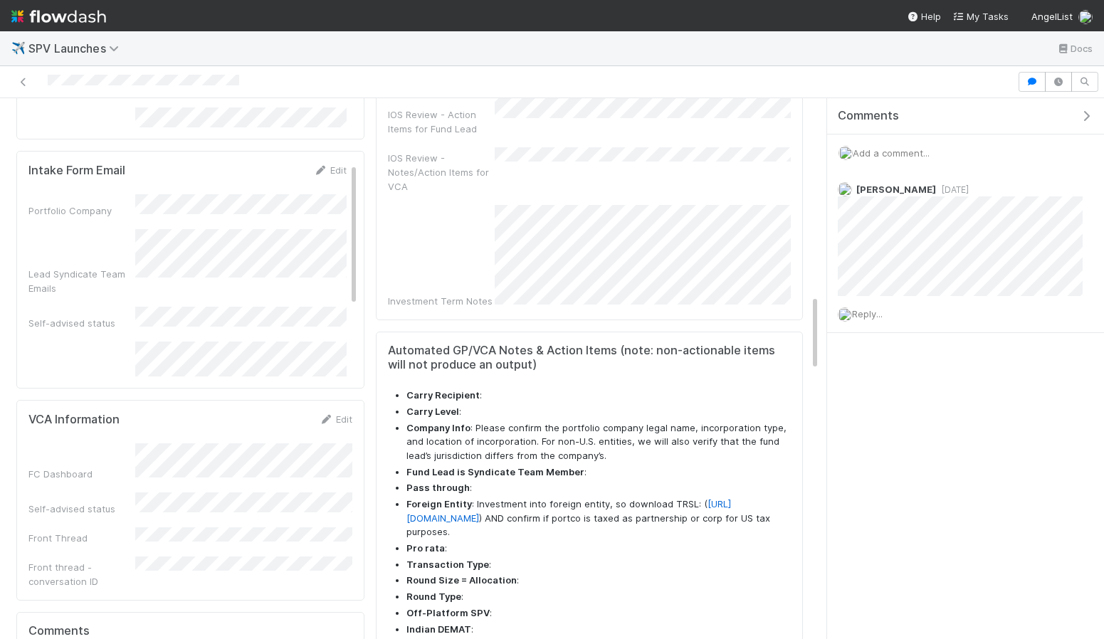
scroll to position [378, 0]
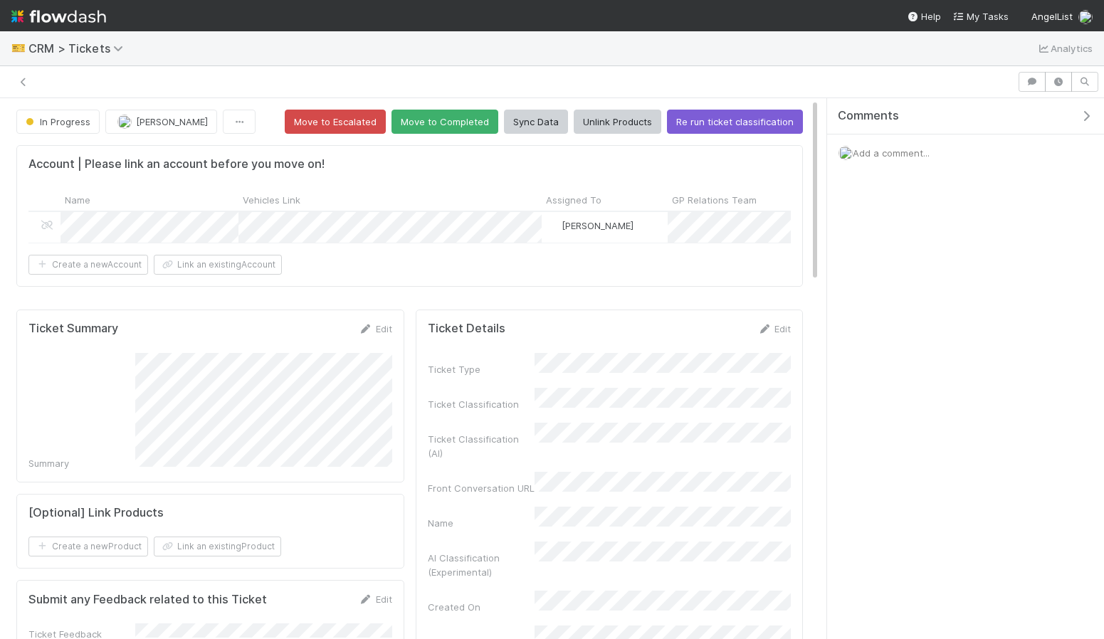
scroll to position [289, 363]
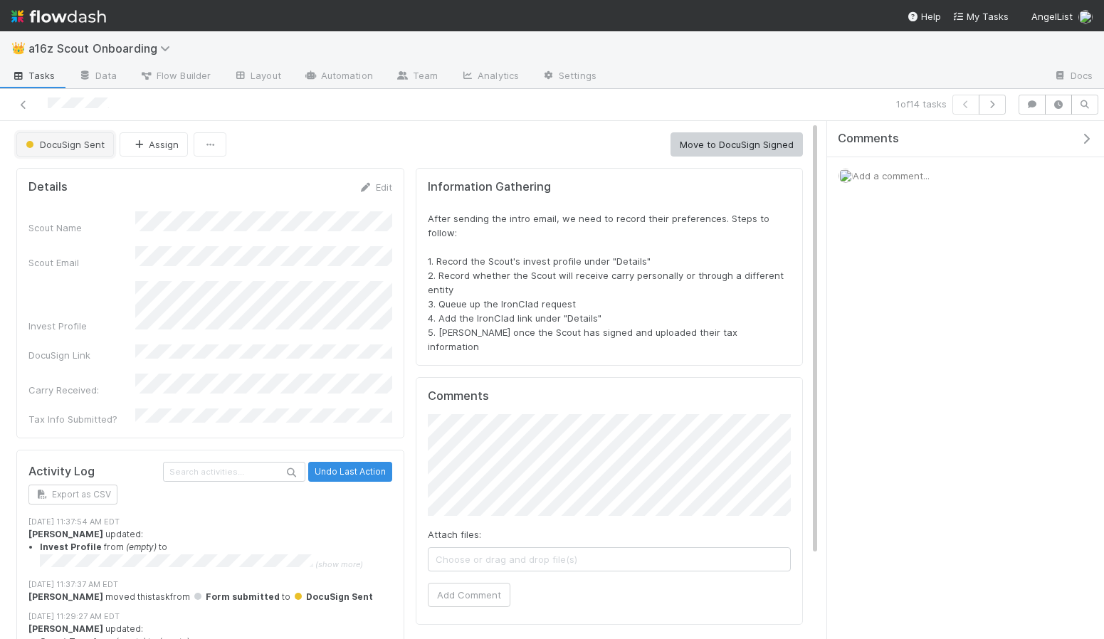
click at [93, 150] on button "DocuSign Sent" at bounding box center [65, 144] width 98 height 24
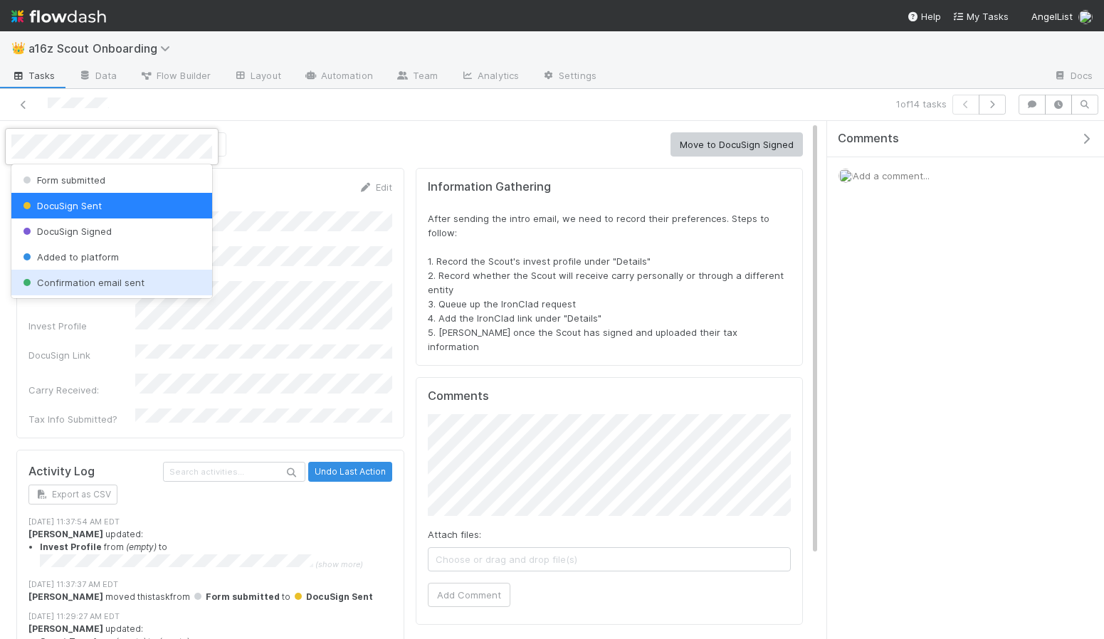
click at [101, 286] on span "Confirmation email sent" at bounding box center [82, 282] width 125 height 11
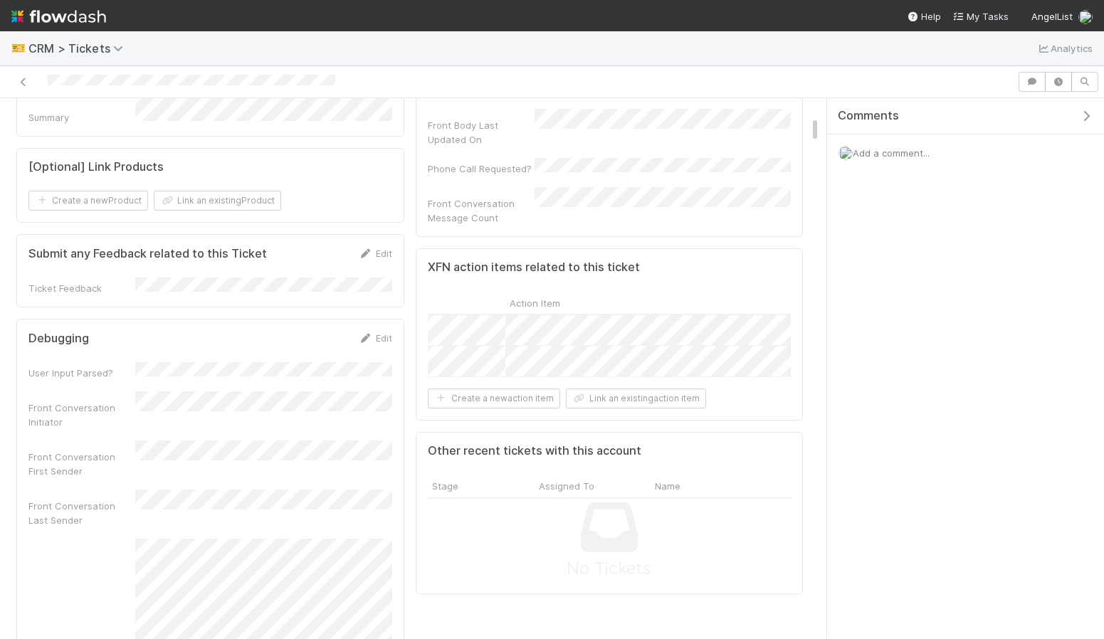
scroll to position [0, 517]
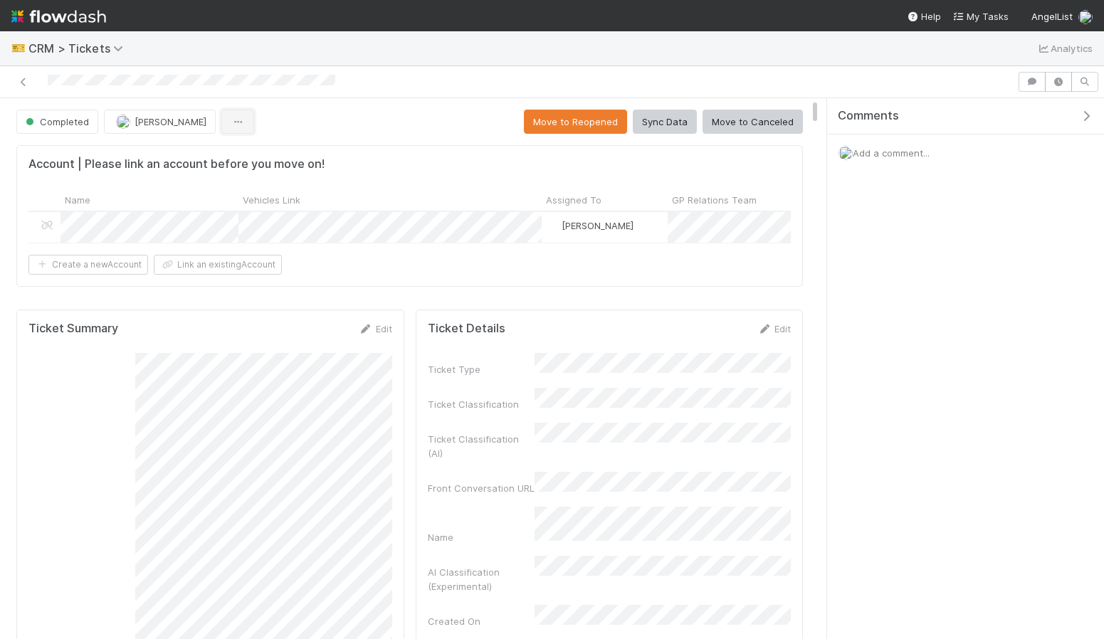
click at [231, 125] on icon "button" at bounding box center [238, 121] width 14 height 9
click at [356, 119] on div "Duplicate Delete" at bounding box center [552, 319] width 1104 height 639
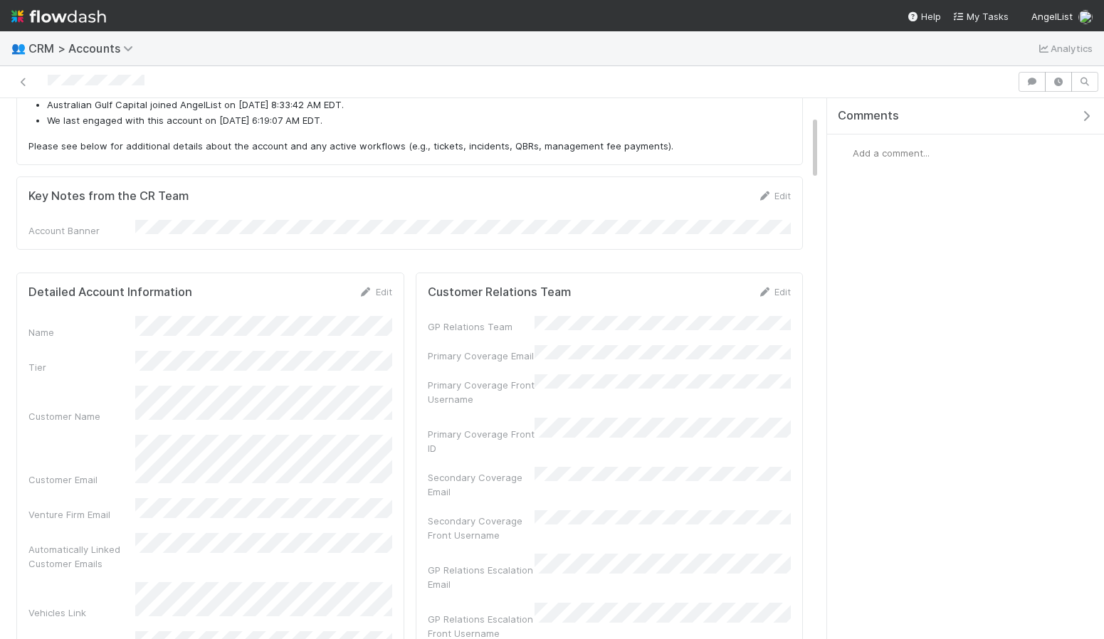
scroll to position [230, 0]
